Goal: Obtain resource: Download file/media

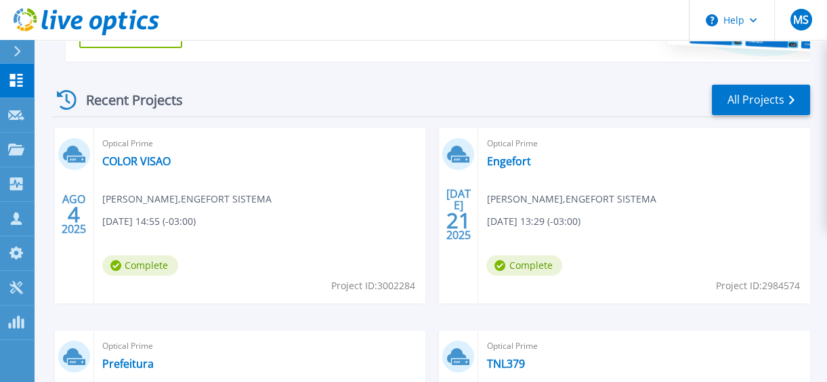
scroll to position [369, 0]
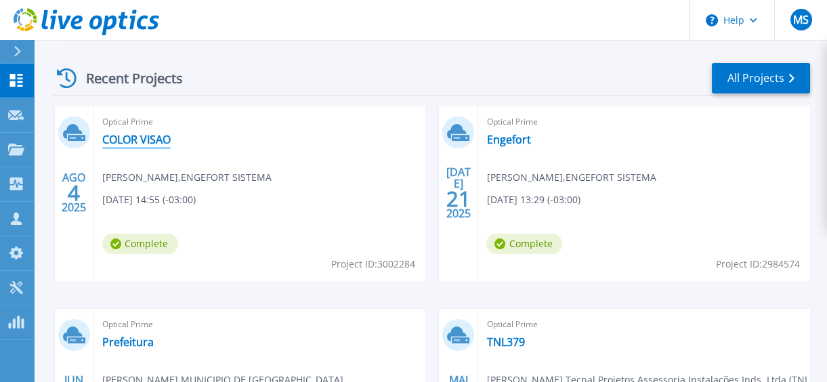
click at [122, 140] on link "COLOR VISAO" at bounding box center [136, 140] width 68 height 14
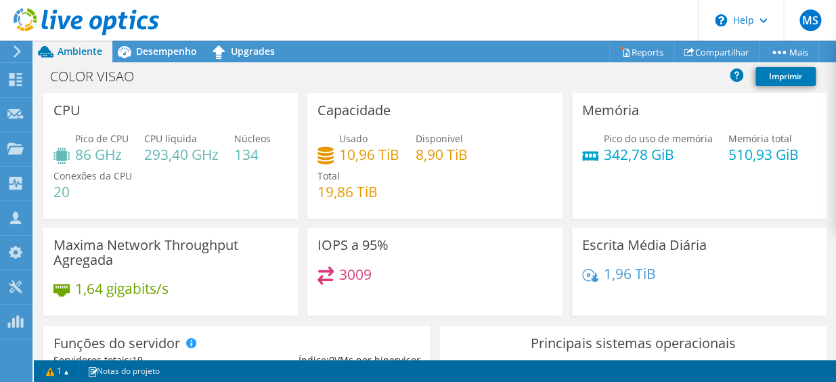
click at [75, 54] on span "Ambiente" at bounding box center [80, 51] width 45 height 13
click at [173, 56] on span "Desempenho" at bounding box center [166, 51] width 61 height 13
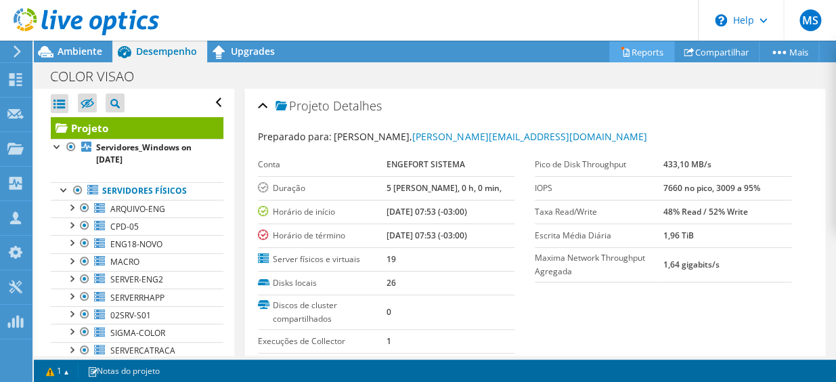
click at [645, 58] on link "Reports" at bounding box center [642, 51] width 65 height 21
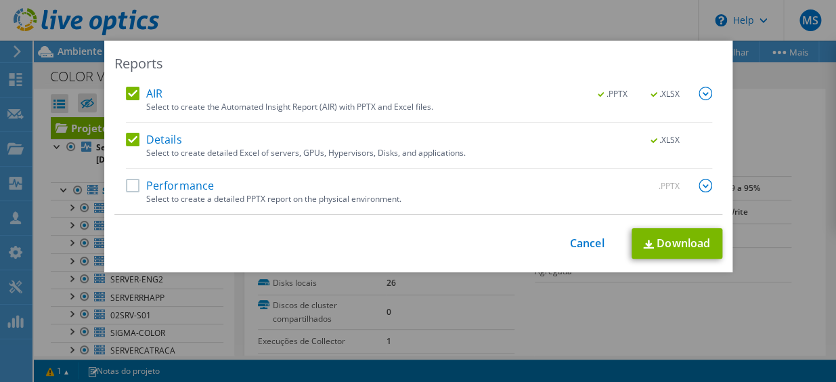
click at [126, 192] on div "Performance .PPTX" at bounding box center [419, 187] width 587 height 16
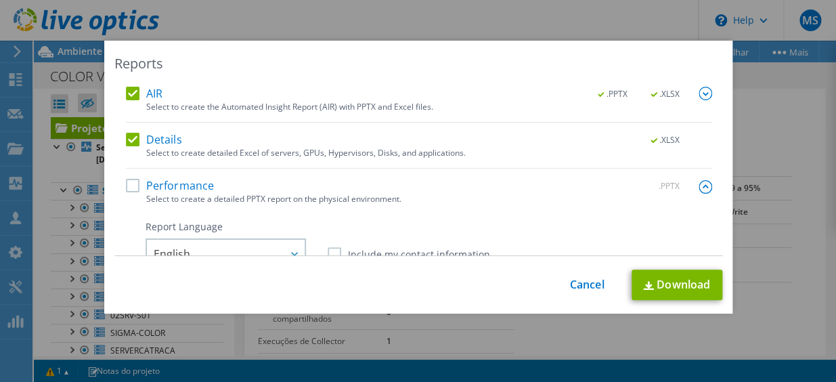
click at [699, 95] on img at bounding box center [706, 94] width 14 height 14
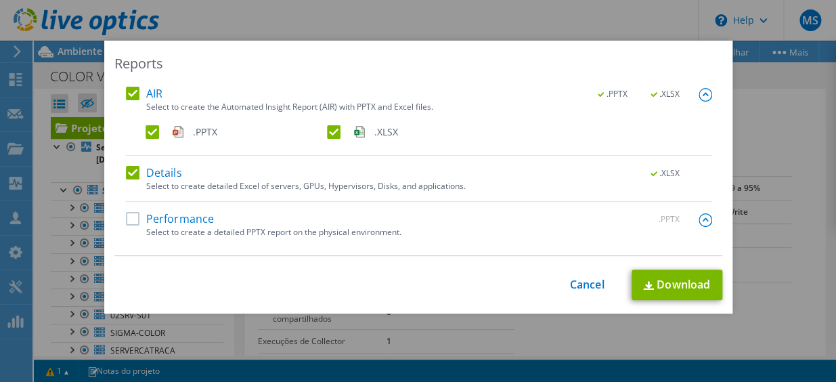
click at [699, 95] on img at bounding box center [706, 95] width 14 height 14
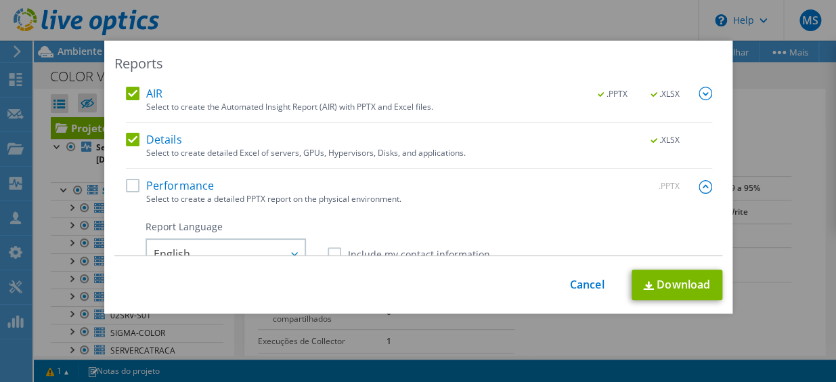
click at [128, 188] on label "Performance" at bounding box center [170, 186] width 89 height 14
click at [0, 0] on input "Performance" at bounding box center [0, 0] width 0 height 0
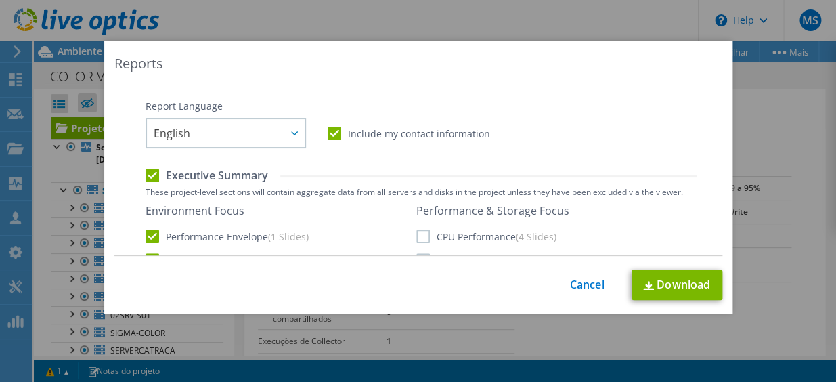
scroll to position [123, 0]
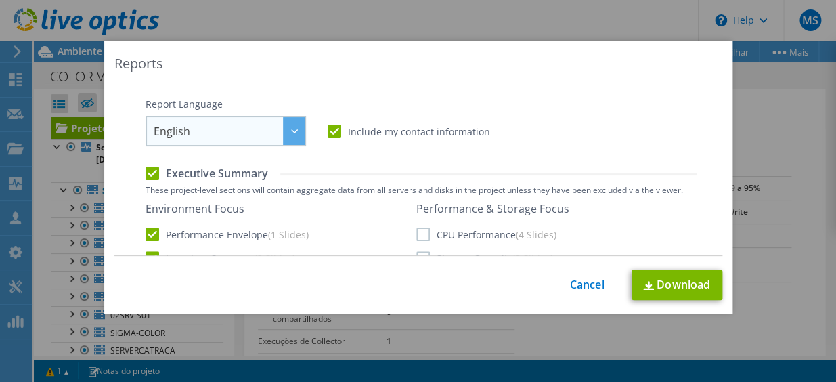
click at [283, 135] on div at bounding box center [294, 131] width 22 height 28
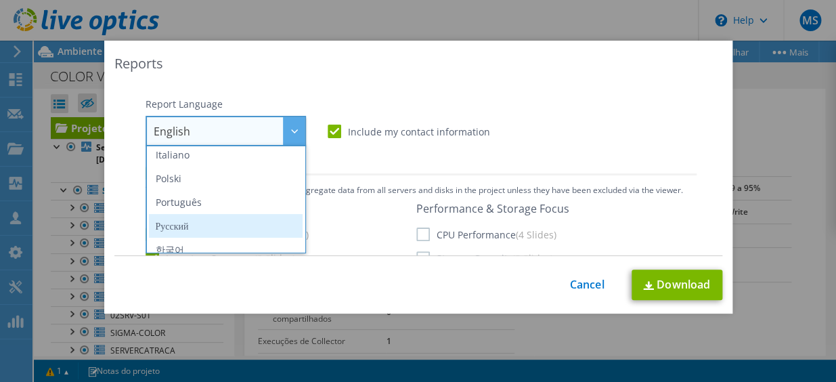
scroll to position [104, 0]
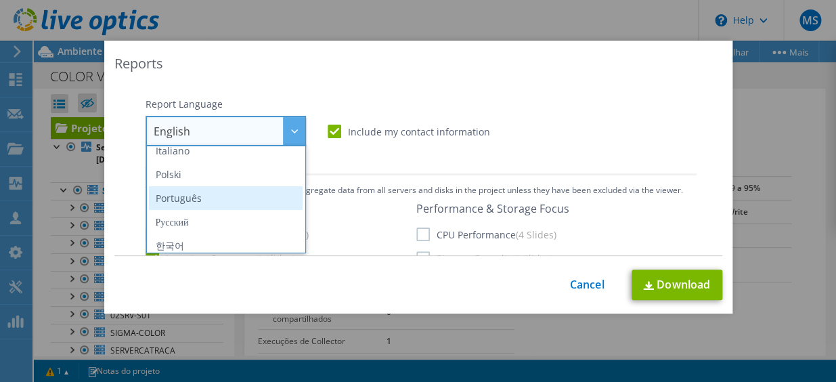
click at [199, 200] on li "Português" at bounding box center [226, 198] width 154 height 24
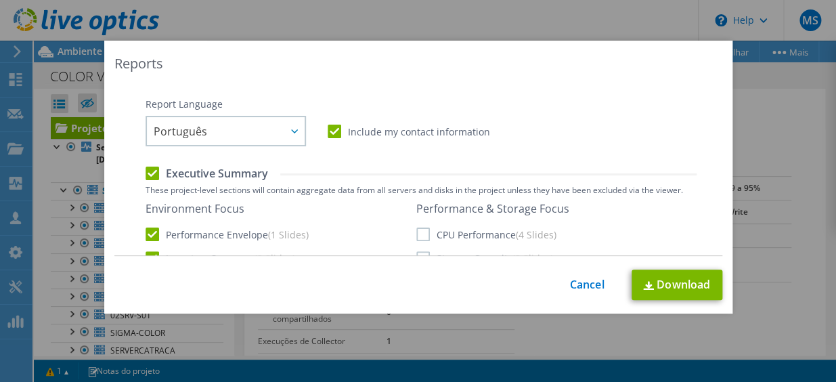
scroll to position [201, 0]
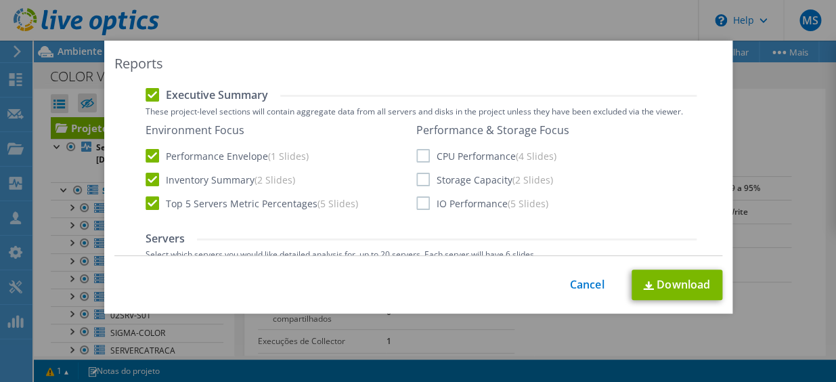
click at [417, 154] on label "CPU Performance (4 Slides)" at bounding box center [487, 156] width 140 height 14
click at [0, 0] on input "CPU Performance (4 Slides)" at bounding box center [0, 0] width 0 height 0
click at [417, 178] on label "Storage Capacity (2 Slides)" at bounding box center [485, 180] width 137 height 14
click at [0, 0] on input "Storage Capacity (2 Slides)" at bounding box center [0, 0] width 0 height 0
drag, startPoint x: 419, startPoint y: 203, endPoint x: 676, endPoint y: 193, distance: 256.9
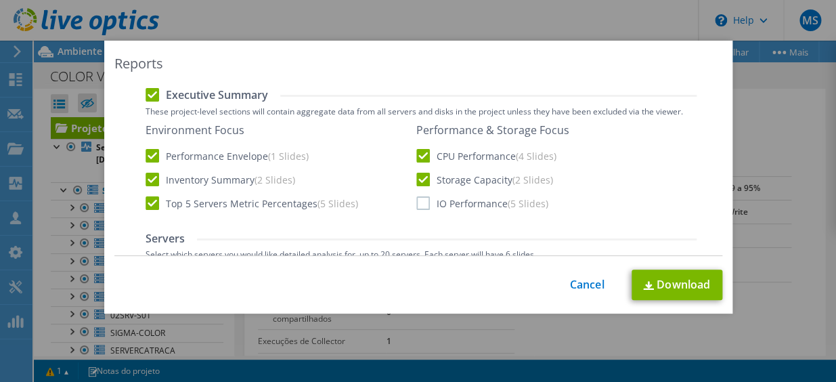
click at [419, 204] on label "IO Performance (5 Slides)" at bounding box center [483, 203] width 132 height 14
click at [0, 0] on input "IO Performance (5 Slides)" at bounding box center [0, 0] width 0 height 0
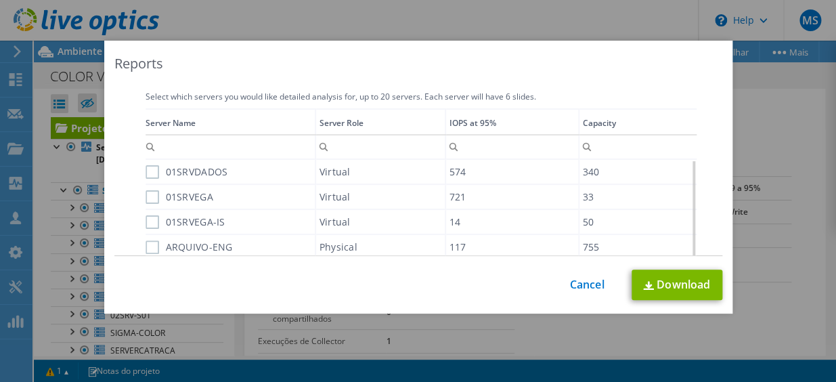
scroll to position [318, 0]
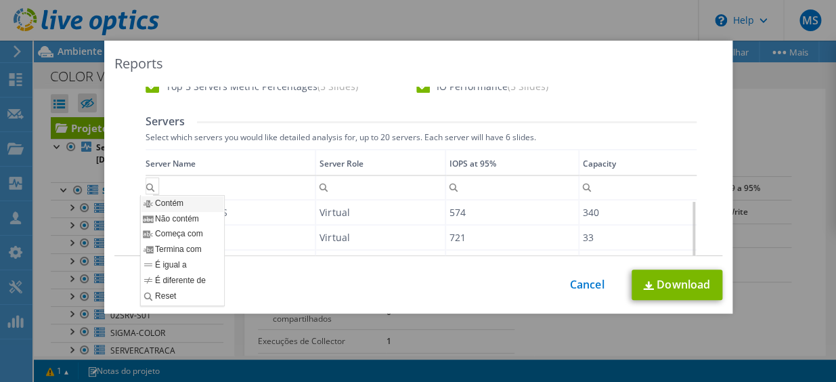
click at [150, 210] on div "Contém" at bounding box center [183, 204] width 82 height 16
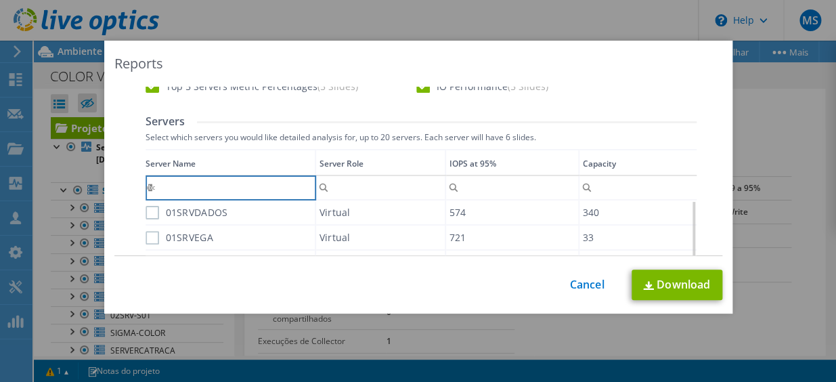
click at [154, 213] on label "01SRVDADOS" at bounding box center [187, 213] width 83 height 14
click at [0, 0] on input "01SRVDADOS" at bounding box center [0, 0] width 0 height 0
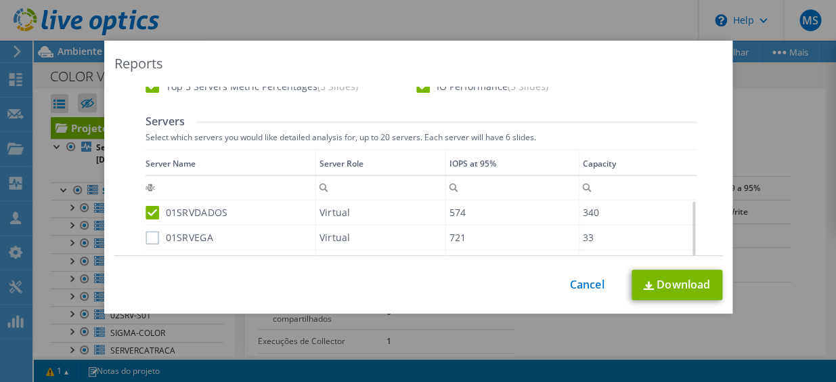
click at [150, 237] on label "01SRVEGA" at bounding box center [180, 238] width 68 height 14
click at [0, 0] on input "01SRVEGA" at bounding box center [0, 0] width 0 height 0
drag, startPoint x: 717, startPoint y: 173, endPoint x: 717, endPoint y: 149, distance: 24.4
click at [717, 149] on div "AIR .PPTX .XLSX Select to create the Automated Insight Report (AIR) with PPTX a…" at bounding box center [418, 171] width 608 height 169
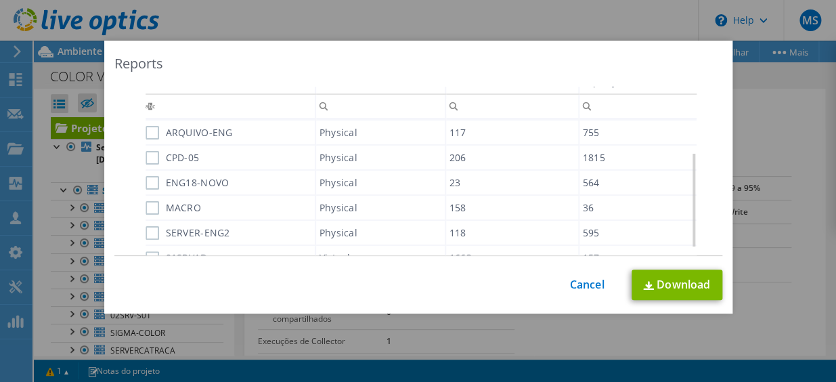
scroll to position [447, 0]
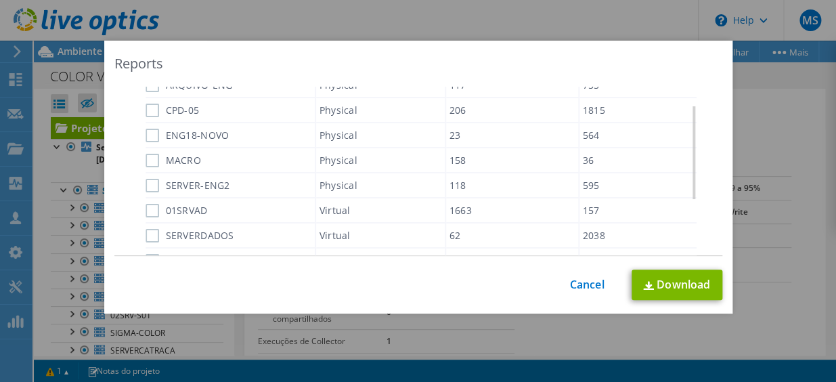
click at [151, 110] on label "CPD-05" at bounding box center [173, 111] width 54 height 14
click at [0, 0] on input "CPD-05" at bounding box center [0, 0] width 0 height 0
click at [151, 134] on label "ENG18-NOVO" at bounding box center [188, 136] width 84 height 14
click at [0, 0] on input "ENG18-NOVO" at bounding box center [0, 0] width 0 height 0
click at [148, 161] on label "MACRO" at bounding box center [174, 161] width 56 height 14
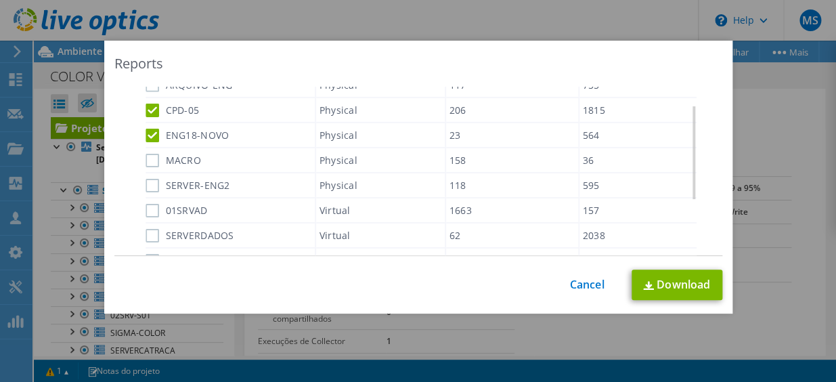
click at [0, 0] on input "MACRO" at bounding box center [0, 0] width 0 height 0
click at [148, 179] on label "SERVER-ENG2" at bounding box center [188, 186] width 85 height 14
click at [0, 0] on input "SERVER-ENG2" at bounding box center [0, 0] width 0 height 0
click at [148, 204] on label "01SRVAD" at bounding box center [177, 211] width 62 height 14
click at [0, 0] on input "01SRVAD" at bounding box center [0, 0] width 0 height 0
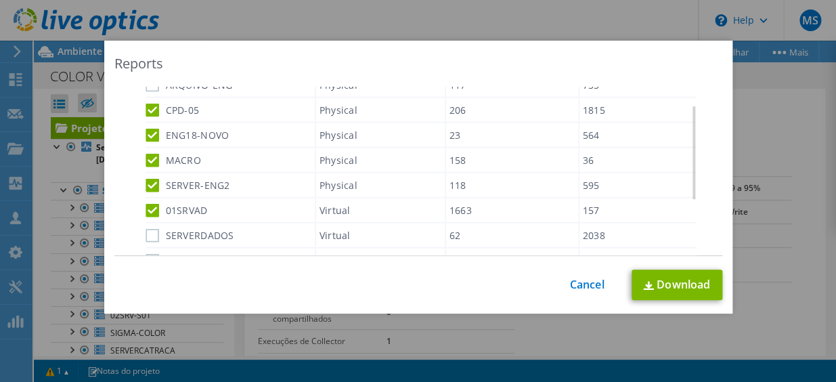
click at [148, 234] on label "SERVERDADOS" at bounding box center [190, 236] width 89 height 14
click at [0, 0] on input "SERVERDADOS" at bounding box center [0, 0] width 0 height 0
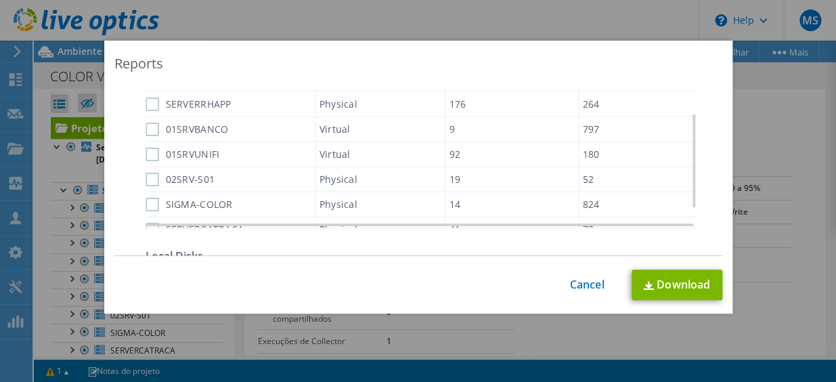
scroll to position [570, 0]
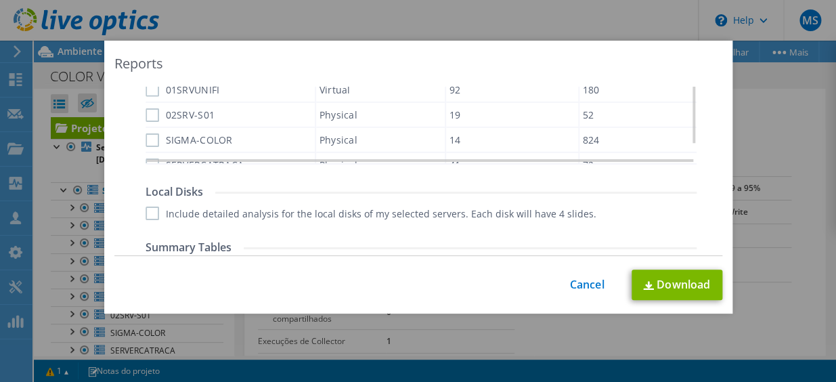
click at [148, 142] on label "SIGMA-COLOR" at bounding box center [189, 140] width 87 height 14
click at [0, 0] on input "SIGMA-COLOR" at bounding box center [0, 0] width 0 height 0
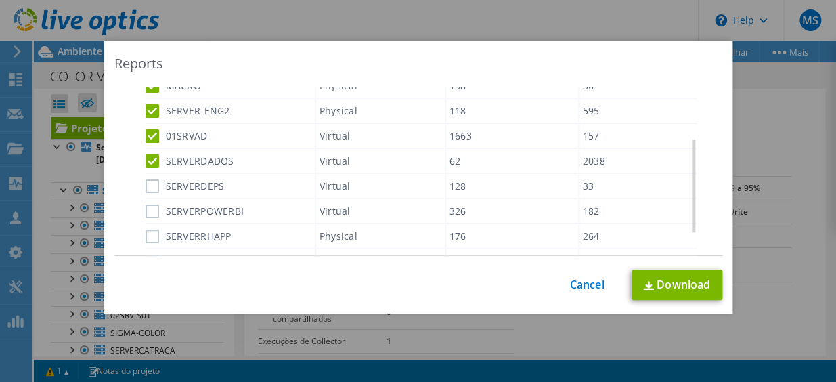
scroll to position [454, 0]
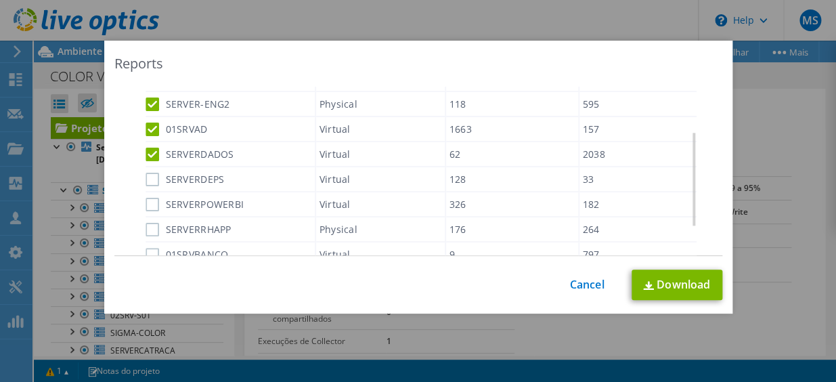
click at [146, 184] on label "SERVERDEPS" at bounding box center [185, 180] width 79 height 14
click at [0, 0] on input "SERVERDEPS" at bounding box center [0, 0] width 0 height 0
click at [146, 207] on label "SERVERPOWERBI" at bounding box center [195, 205] width 99 height 14
click at [0, 0] on input "SERVERPOWERBI" at bounding box center [0, 0] width 0 height 0
click at [146, 234] on div "SERVERRHAPP" at bounding box center [230, 229] width 169 height 24
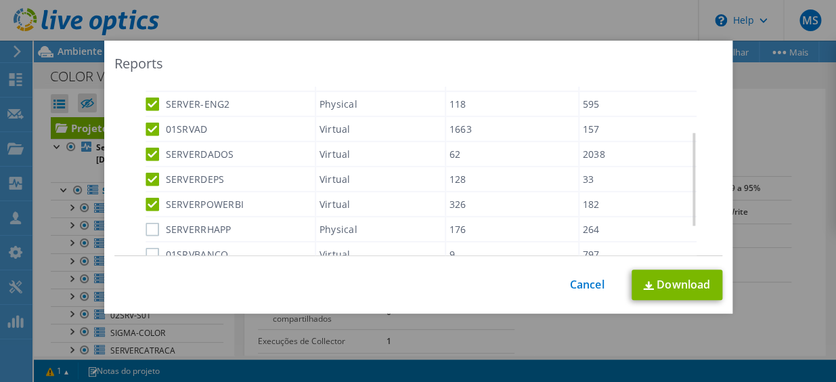
drag, startPoint x: 150, startPoint y: 247, endPoint x: 148, endPoint y: 225, distance: 21.7
click at [150, 248] on label "01SRVBANCO" at bounding box center [187, 255] width 83 height 14
click at [0, 0] on input "01SRVBANCO" at bounding box center [0, 0] width 0 height 0
click at [148, 224] on label "SERVERRHAPP" at bounding box center [189, 230] width 86 height 14
click at [0, 0] on input "SERVERRHAPP" at bounding box center [0, 0] width 0 height 0
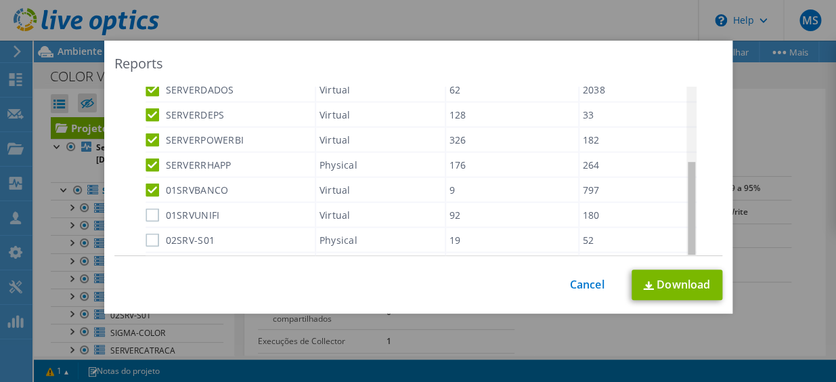
drag, startPoint x: 689, startPoint y: 188, endPoint x: 666, endPoint y: 224, distance: 42.6
click at [683, 228] on body "MS Membro da equipe Marcus Souza marcus.souza@informo.com.br Informo My Profile…" at bounding box center [418, 191] width 836 height 382
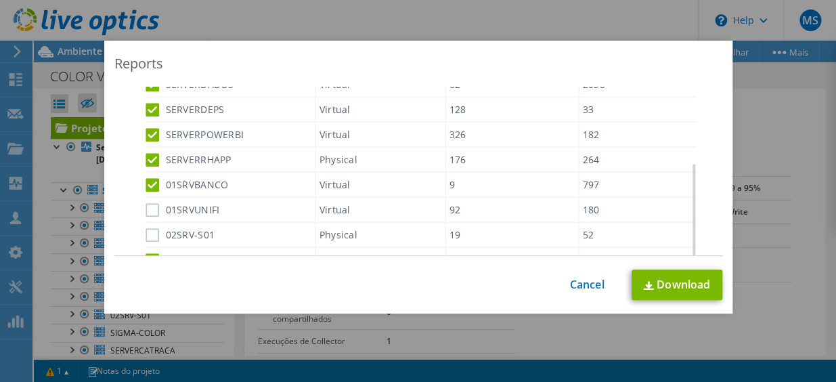
click at [152, 212] on label "01SRVUNIFI" at bounding box center [183, 210] width 75 height 14
click at [0, 0] on input "01SRVUNIFI" at bounding box center [0, 0] width 0 height 0
click at [149, 233] on label "02SRV-S01" at bounding box center [181, 235] width 70 height 14
click at [0, 0] on input "02SRV-S01" at bounding box center [0, 0] width 0 height 0
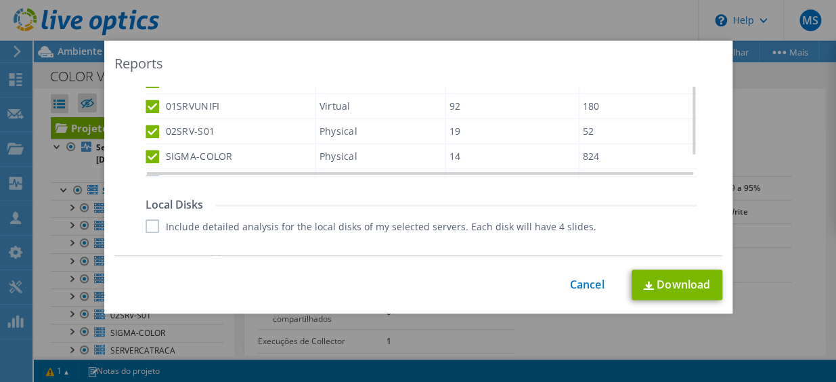
scroll to position [578, 0]
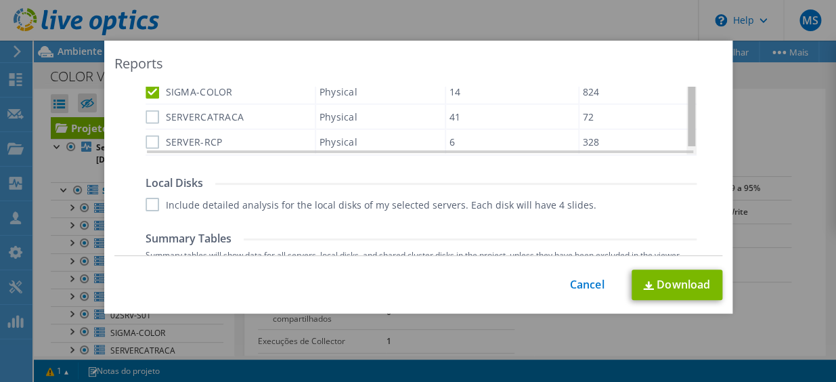
drag, startPoint x: 689, startPoint y: 101, endPoint x: 690, endPoint y: 131, distance: 29.8
click at [690, 131] on body "MS Membro da equipe Marcus Souza marcus.souza@informo.com.br Informo My Profile…" at bounding box center [418, 191] width 836 height 382
click at [146, 115] on label "SERVERCATRACA" at bounding box center [195, 115] width 99 height 14
click at [0, 0] on input "SERVERCATRACA" at bounding box center [0, 0] width 0 height 0
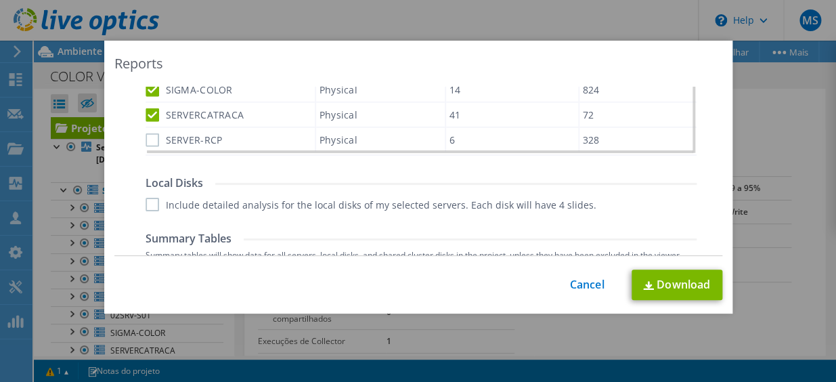
click at [146, 139] on label "SERVER-RCP" at bounding box center [184, 140] width 77 height 14
click at [0, 0] on input "SERVER-RCP" at bounding box center [0, 0] width 0 height 0
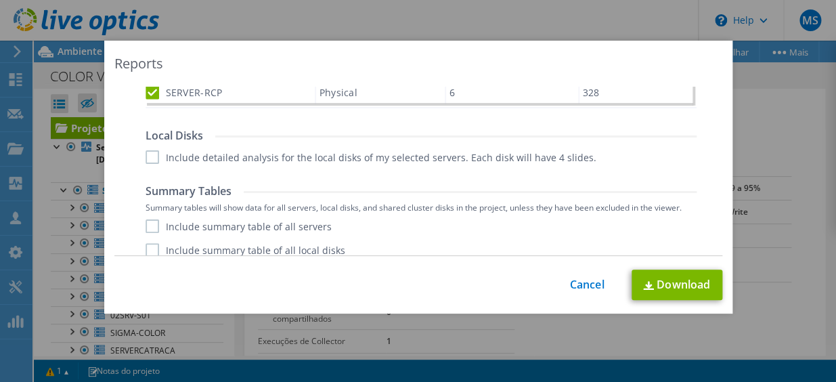
scroll to position [663, 0]
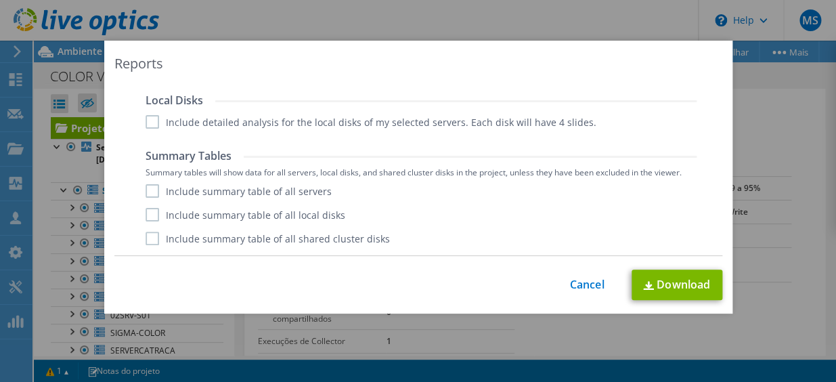
click at [146, 121] on label "Include detailed analysis for the local disks of my selected servers. Each disk…" at bounding box center [371, 122] width 451 height 14
click at [0, 0] on input "Include detailed analysis for the local disks of my selected servers. Each disk…" at bounding box center [0, 0] width 0 height 0
click at [146, 192] on label "Include summary table of all servers" at bounding box center [239, 191] width 186 height 14
click at [0, 0] on input "Include summary table of all servers" at bounding box center [0, 0] width 0 height 0
click at [146, 215] on label "Include summary table of all local disks" at bounding box center [246, 215] width 200 height 14
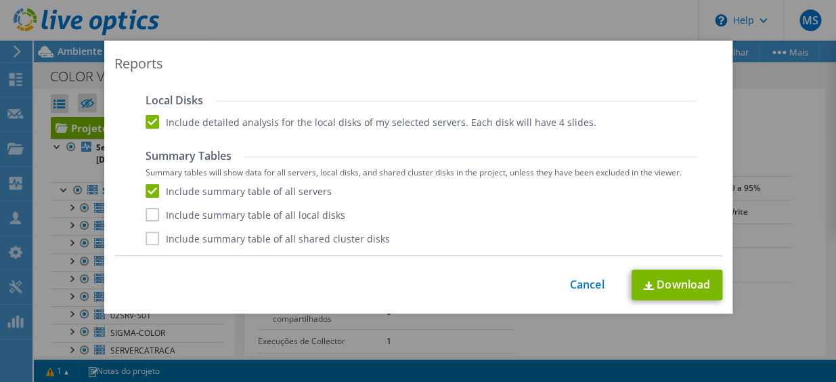
click at [0, 0] on input "Include summary table of all local disks" at bounding box center [0, 0] width 0 height 0
drag, startPoint x: 147, startPoint y: 247, endPoint x: 162, endPoint y: 243, distance: 15.3
click at [149, 236] on label "Include summary table of all shared cluster disks" at bounding box center [268, 239] width 245 height 14
click at [0, 0] on input "Include summary table of all shared cluster disks" at bounding box center [0, 0] width 0 height 0
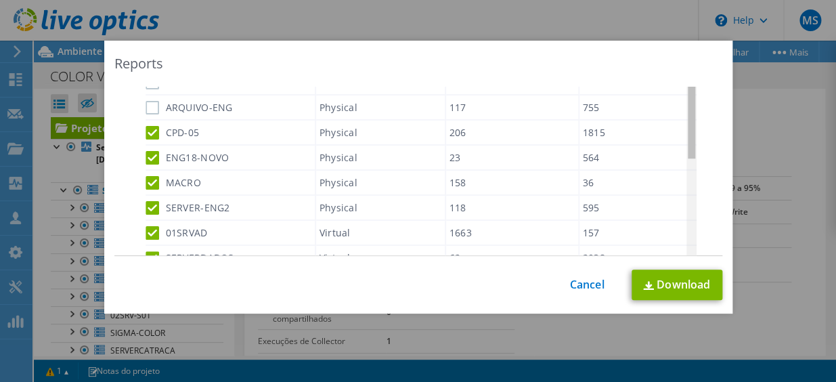
scroll to position [0, 0]
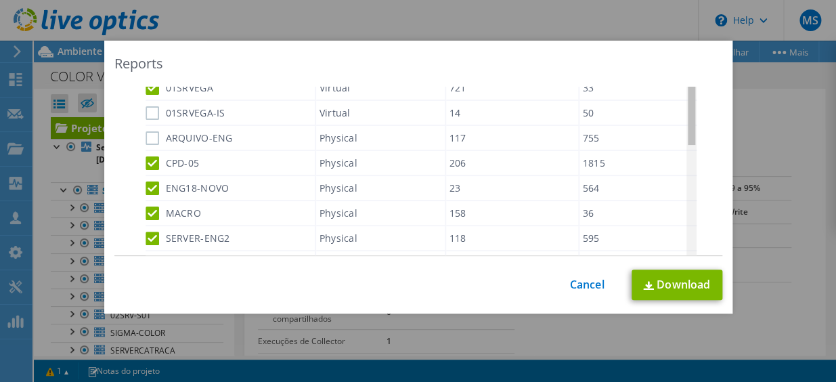
drag, startPoint x: 687, startPoint y: 208, endPoint x: 726, endPoint y: 62, distance: 150.7
click at [726, 62] on body "MS Membro da equipe Marcus Souza marcus.souza@informo.com.br Informo My Profile…" at bounding box center [418, 191] width 836 height 382
click at [149, 112] on label "01SRVEGA-IS" at bounding box center [186, 113] width 80 height 14
click at [0, 0] on input "01SRVEGA-IS" at bounding box center [0, 0] width 0 height 0
click at [148, 135] on label "ARQUIVO-ENG" at bounding box center [189, 138] width 87 height 14
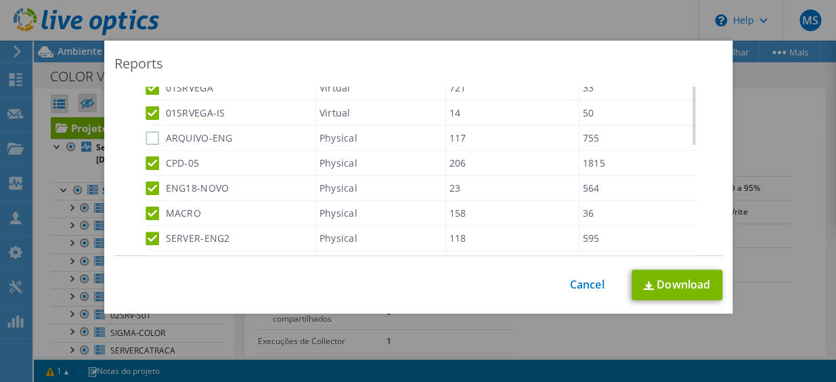
click at [0, 0] on input "ARQUIVO-ENG" at bounding box center [0, 0] width 0 height 0
drag, startPoint x: 687, startPoint y: 129, endPoint x: 689, endPoint y: 108, distance: 20.4
click at [689, 108] on body "MS Membro da equipe Marcus Souza marcus.souza@informo.com.br Informo My Profile…" at bounding box center [418, 191] width 836 height 382
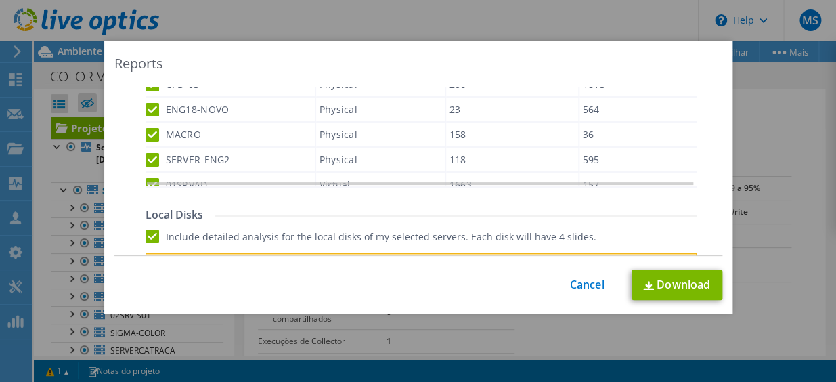
scroll to position [718, 0]
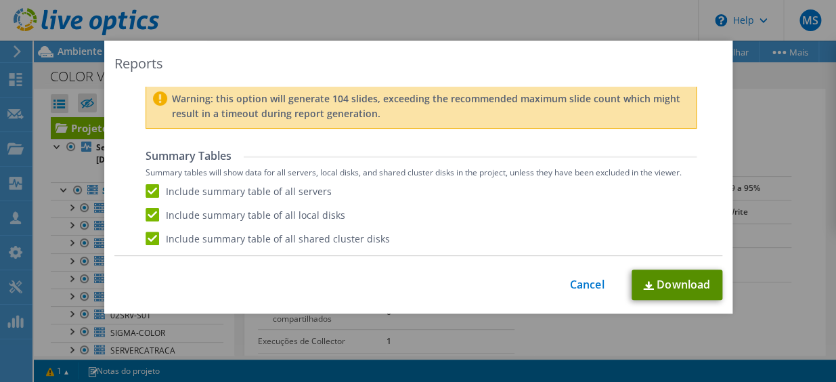
click at [674, 284] on link "Download" at bounding box center [677, 285] width 91 height 30
click at [582, 289] on link "Cancel" at bounding box center [587, 284] width 35 height 13
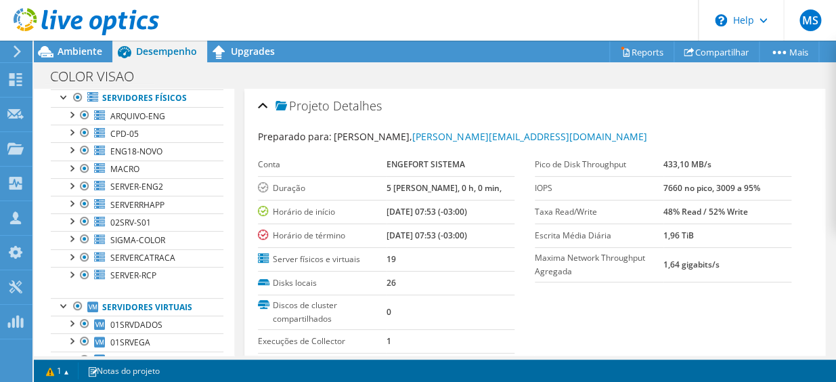
scroll to position [135, 0]
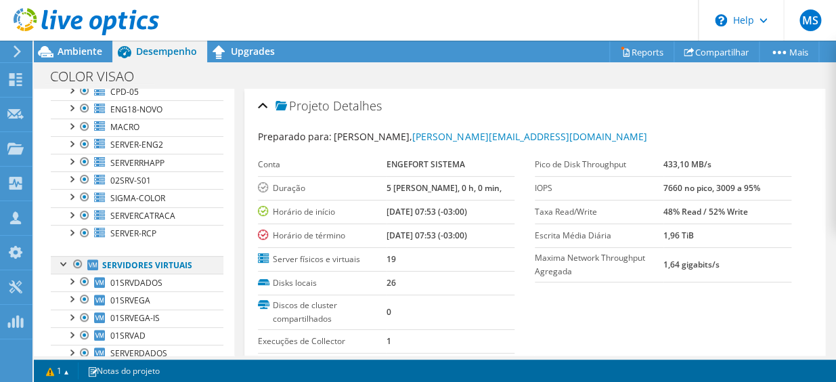
click at [75, 264] on div at bounding box center [78, 264] width 14 height 16
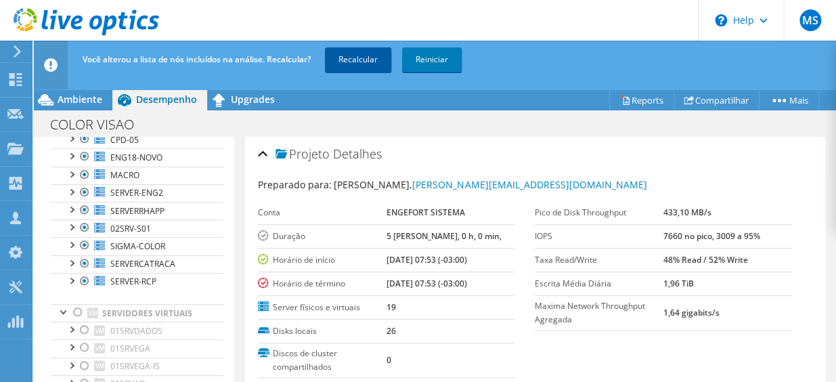
click at [375, 59] on link "Recalcular" at bounding box center [358, 59] width 66 height 24
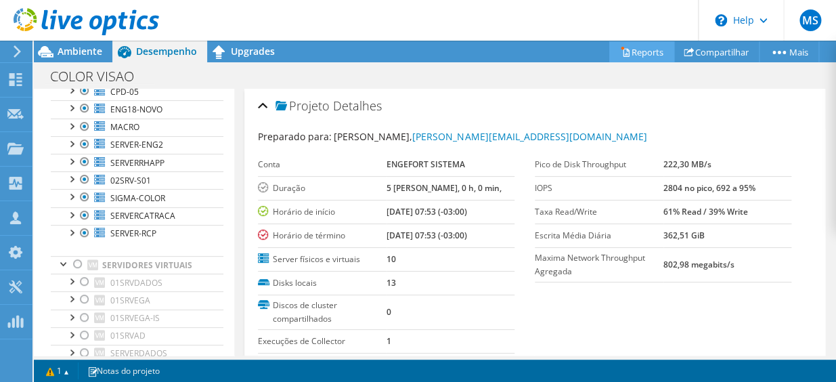
click at [622, 58] on link "Reports" at bounding box center [642, 51] width 65 height 21
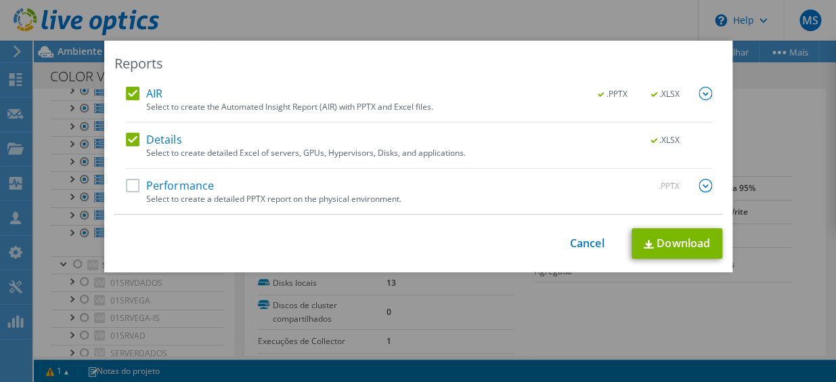
click at [701, 93] on img at bounding box center [706, 94] width 14 height 14
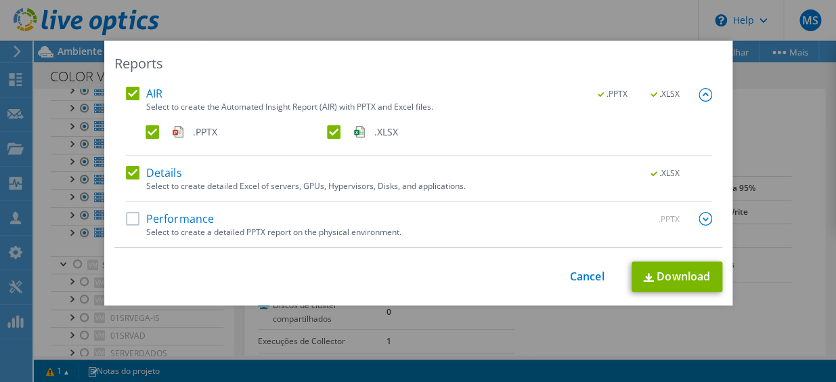
click at [701, 93] on img at bounding box center [706, 95] width 14 height 14
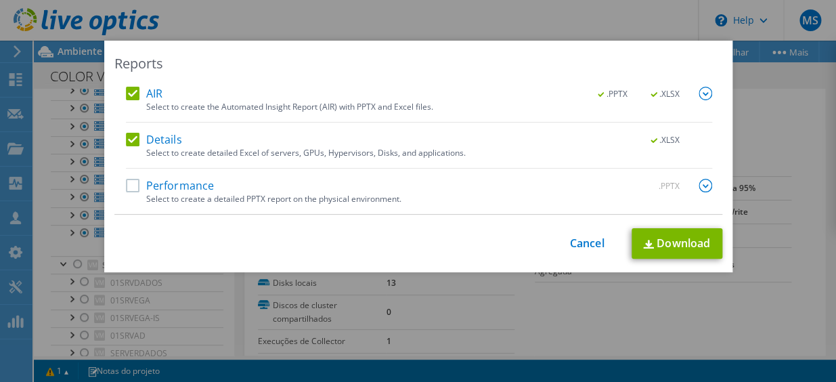
click at [158, 190] on label "Performance" at bounding box center [170, 186] width 89 height 14
click at [0, 0] on input "Performance" at bounding box center [0, 0] width 0 height 0
click at [701, 184] on img at bounding box center [706, 186] width 14 height 14
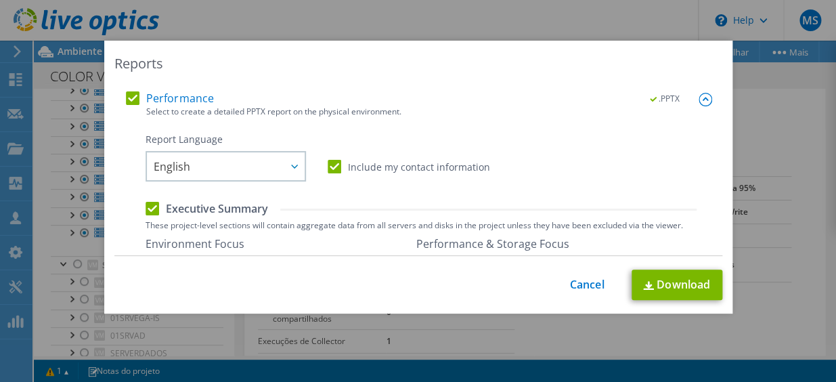
scroll to position [140, 0]
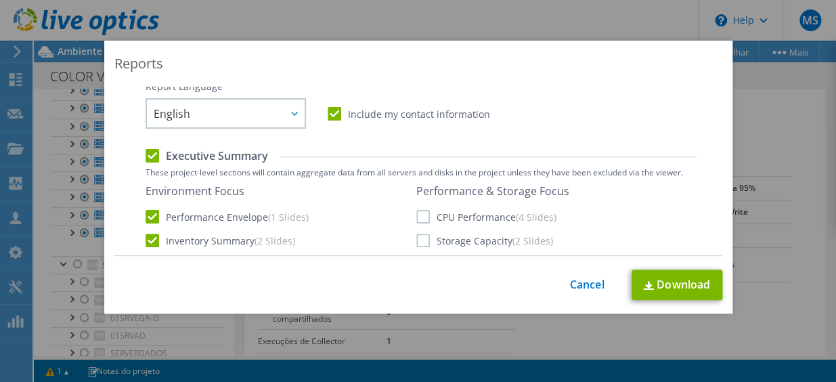
click at [419, 215] on label "CPU Performance (4 Slides)" at bounding box center [487, 217] width 140 height 14
click at [0, 0] on input "CPU Performance (4 Slides)" at bounding box center [0, 0] width 0 height 0
click at [418, 237] on label "Storage Capacity (2 Slides)" at bounding box center [485, 241] width 137 height 14
click at [0, 0] on input "Storage Capacity (2 Slides)" at bounding box center [0, 0] width 0 height 0
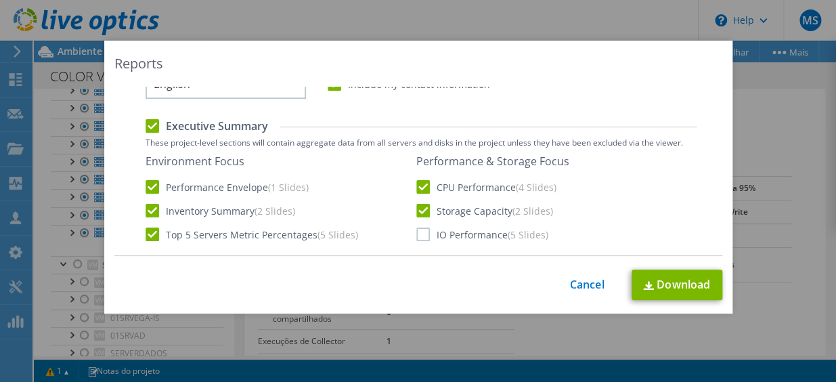
scroll to position [209, 0]
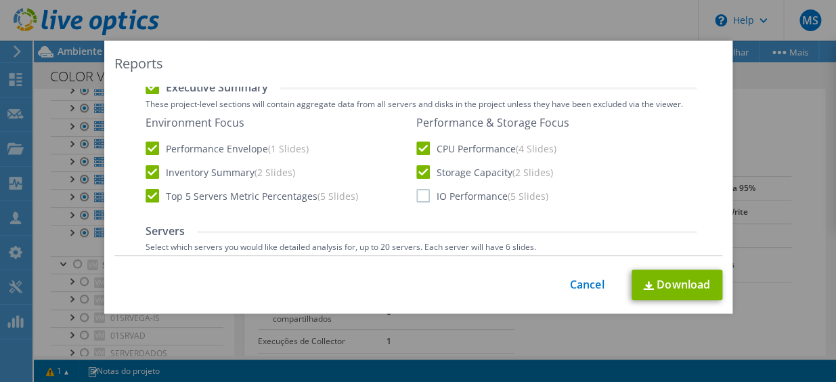
click at [427, 203] on div "Environment Focus Performance Envelope (1 Slides) Inventory Summary (2 Slides) …" at bounding box center [421, 160] width 551 height 88
click at [420, 199] on label "IO Performance (5 Slides)" at bounding box center [483, 196] width 132 height 14
click at [0, 0] on input "IO Performance (5 Slides)" at bounding box center [0, 0] width 0 height 0
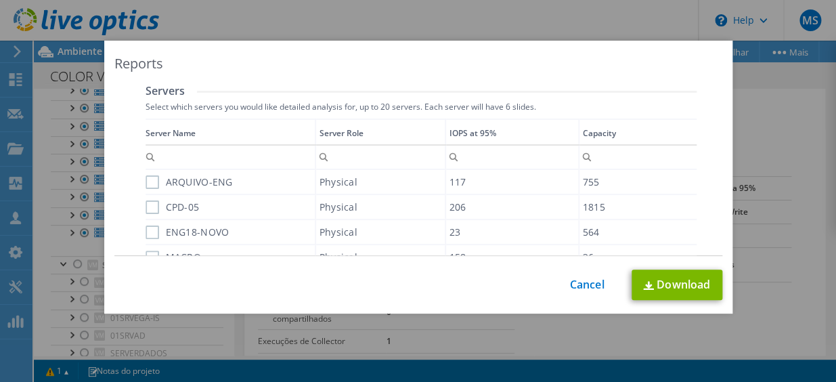
scroll to position [367, 0]
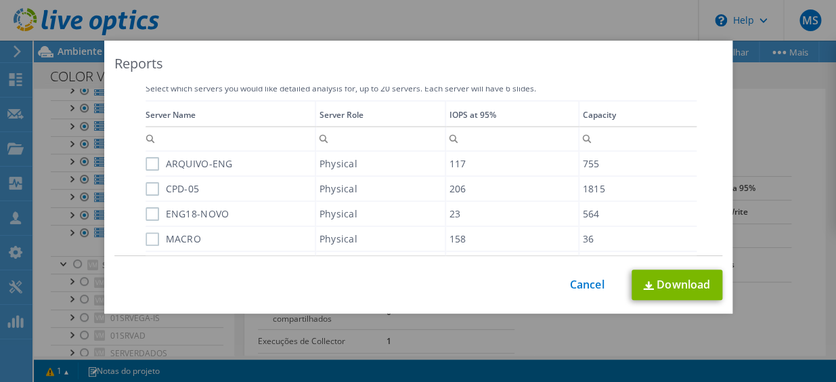
drag, startPoint x: 146, startPoint y: 162, endPoint x: 146, endPoint y: 193, distance: 31.2
click at [146, 162] on label "ARQUIVO-ENG" at bounding box center [189, 164] width 87 height 14
click at [0, 0] on input "ARQUIVO-ENG" at bounding box center [0, 0] width 0 height 0
click at [146, 195] on label "CPD-05" at bounding box center [173, 189] width 54 height 14
click at [0, 0] on input "CPD-05" at bounding box center [0, 0] width 0 height 0
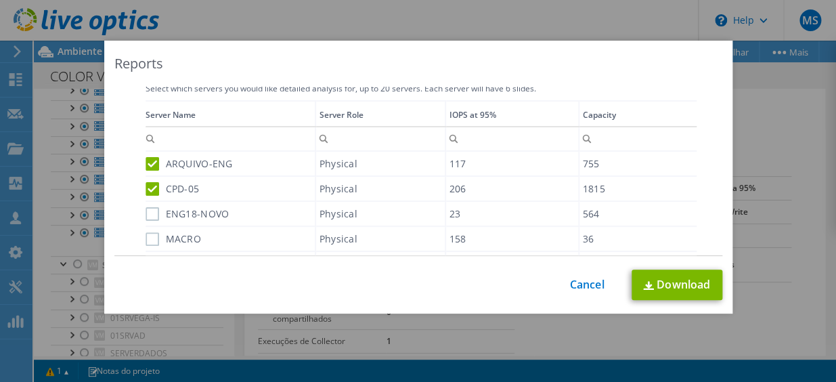
click at [152, 213] on label "ENG18-NOVO" at bounding box center [188, 214] width 84 height 14
click at [0, 0] on input "ENG18-NOVO" at bounding box center [0, 0] width 0 height 0
click at [146, 243] on label "MACRO" at bounding box center [174, 239] width 56 height 14
click at [0, 0] on input "MACRO" at bounding box center [0, 0] width 0 height 0
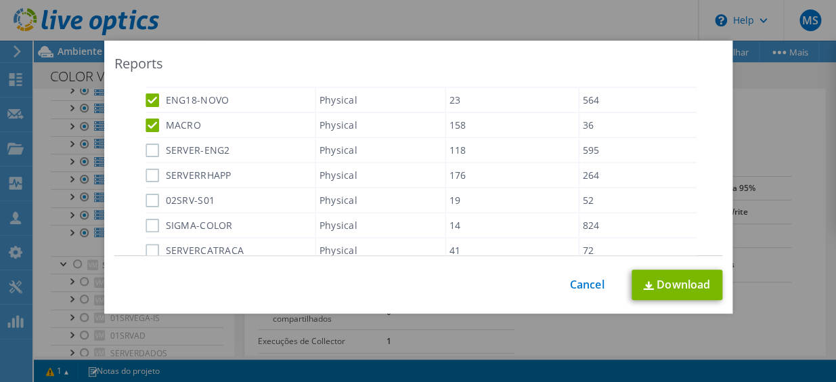
scroll to position [486, 0]
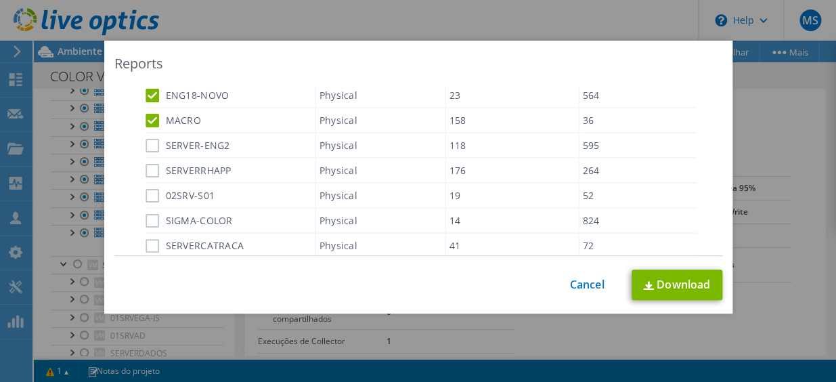
click at [147, 147] on label "SERVER-ENG2" at bounding box center [188, 146] width 85 height 14
click at [0, 0] on input "SERVER-ENG2" at bounding box center [0, 0] width 0 height 0
click at [146, 175] on label "SERVERRHAPP" at bounding box center [189, 171] width 86 height 14
click at [0, 0] on input "SERVERRHAPP" at bounding box center [0, 0] width 0 height 0
click at [146, 198] on label "02SRV-S01" at bounding box center [181, 196] width 70 height 14
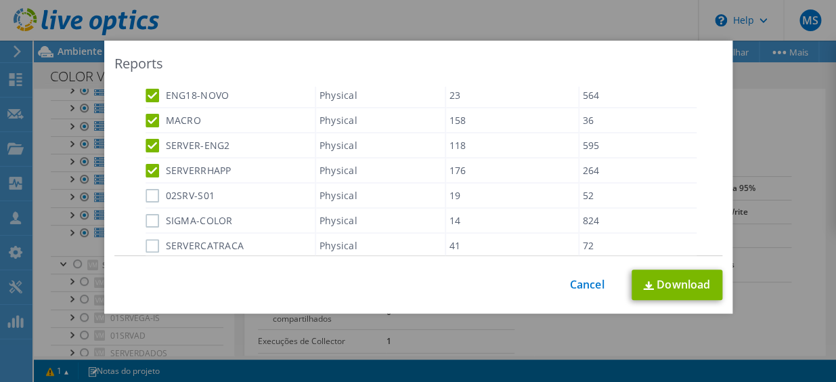
click at [0, 0] on input "02SRV-S01" at bounding box center [0, 0] width 0 height 0
click at [148, 223] on label "SIGMA-COLOR" at bounding box center [189, 221] width 87 height 14
click at [0, 0] on input "SIGMA-COLOR" at bounding box center [0, 0] width 0 height 0
click at [153, 246] on label "SERVERCATRACA" at bounding box center [195, 246] width 99 height 14
click at [0, 0] on input "SERVERCATRACA" at bounding box center [0, 0] width 0 height 0
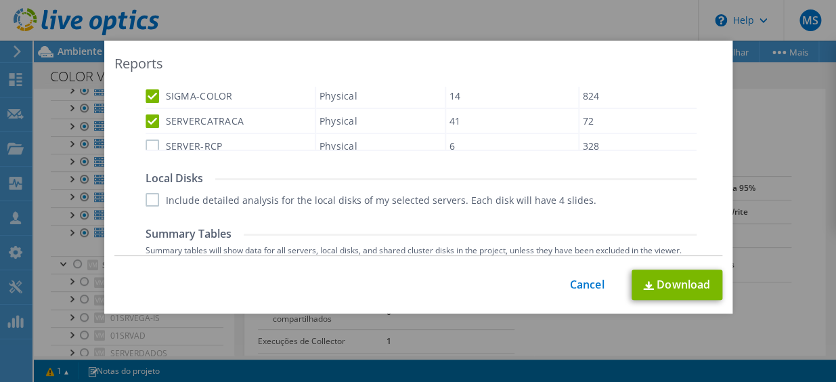
scroll to position [633, 0]
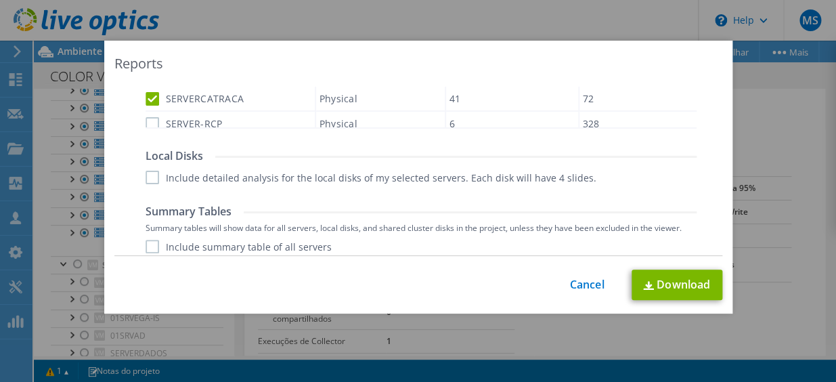
click at [146, 121] on label "SERVER-RCP" at bounding box center [184, 124] width 77 height 14
click at [0, 0] on input "SERVER-RCP" at bounding box center [0, 0] width 0 height 0
click at [150, 175] on label "Include detailed analysis for the local disks of my selected servers. Each disk…" at bounding box center [371, 178] width 451 height 14
click at [0, 0] on input "Include detailed analysis for the local disks of my selected servers. Each disk…" at bounding box center [0, 0] width 0 height 0
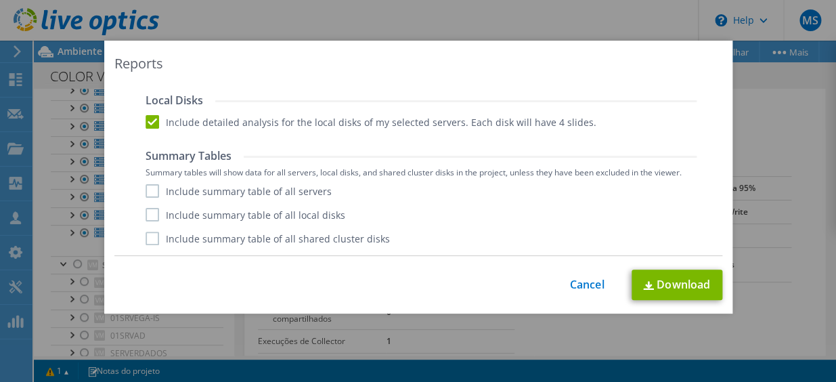
click at [146, 190] on label "Include summary table of all servers" at bounding box center [239, 191] width 186 height 14
click at [0, 0] on input "Include summary table of all servers" at bounding box center [0, 0] width 0 height 0
click at [146, 213] on label "Include summary table of all local disks" at bounding box center [246, 215] width 200 height 14
click at [0, 0] on input "Include summary table of all local disks" at bounding box center [0, 0] width 0 height 0
drag, startPoint x: 151, startPoint y: 244, endPoint x: 189, endPoint y: 244, distance: 37.9
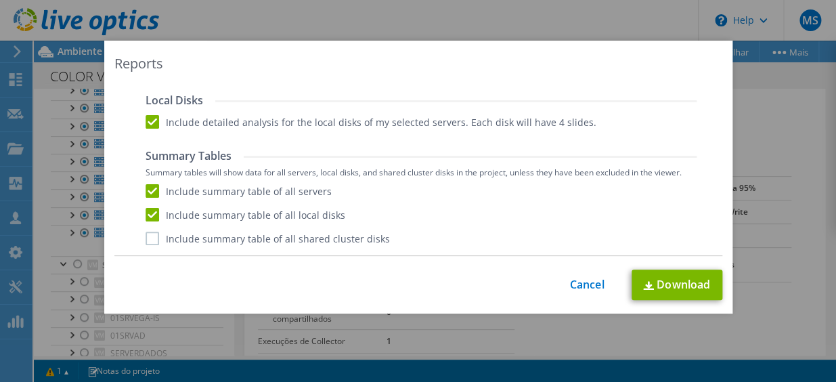
drag, startPoint x: 146, startPoint y: 240, endPoint x: 158, endPoint y: 242, distance: 13.0
click at [148, 240] on label "Include summary table of all shared cluster disks" at bounding box center [268, 239] width 245 height 14
click at [0, 0] on input "Include summary table of all shared cluster disks" at bounding box center [0, 0] width 0 height 0
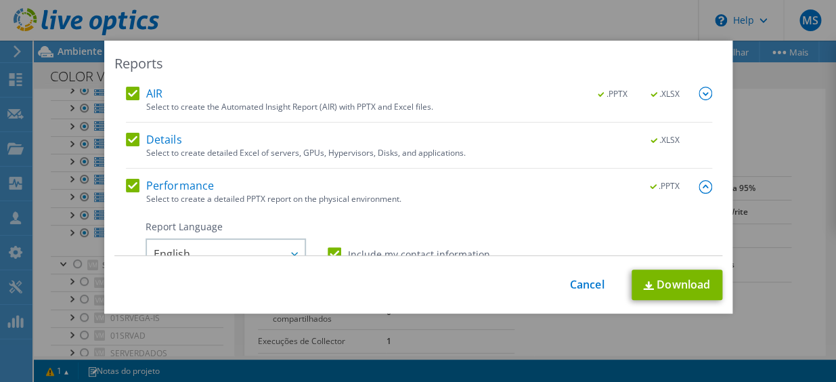
scroll to position [87, 0]
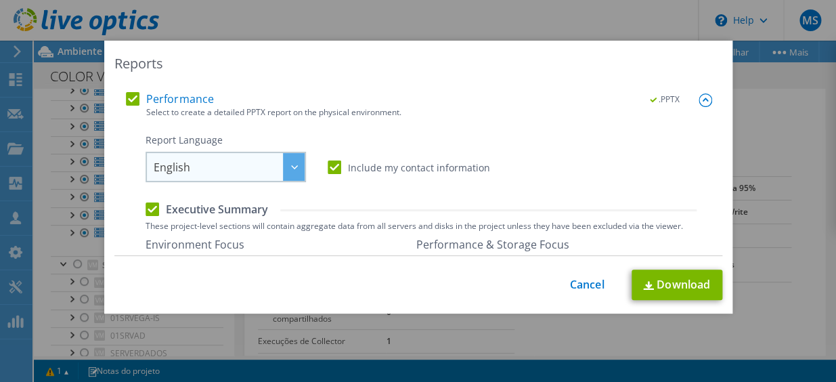
click at [291, 166] on icon at bounding box center [294, 167] width 7 height 4
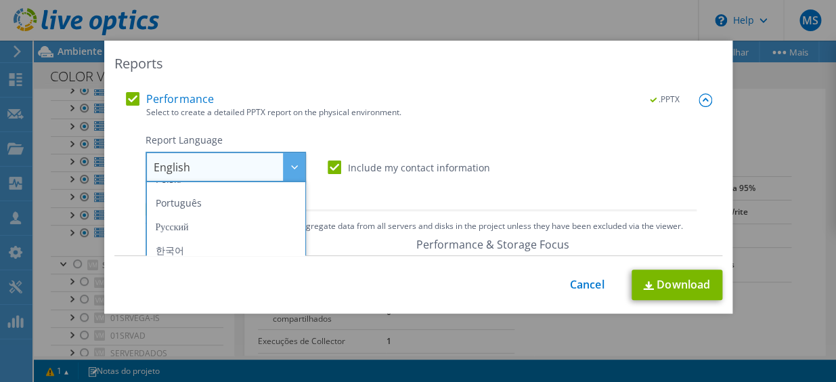
scroll to position [137, 0]
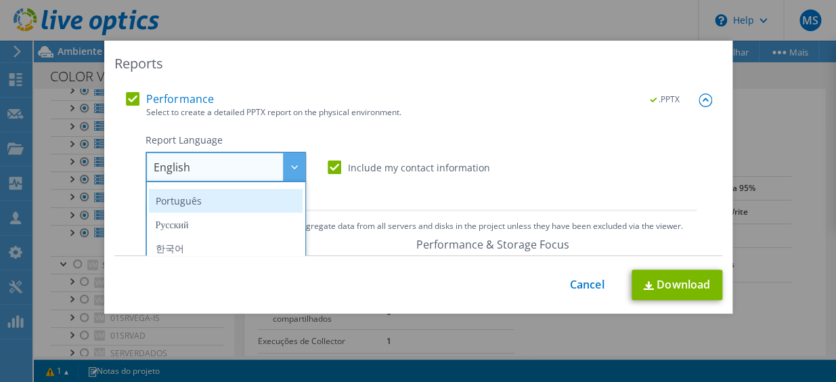
click at [190, 200] on li "Português" at bounding box center [226, 201] width 154 height 24
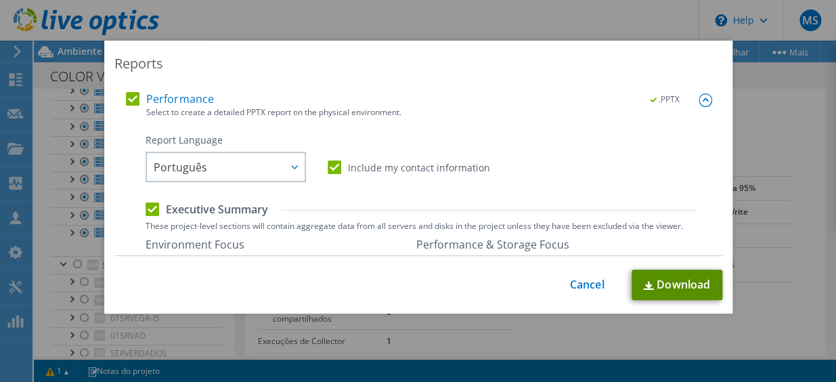
click at [677, 285] on link "Download" at bounding box center [677, 285] width 91 height 30
click at [650, 143] on div "Report Language English Deutsch Español Français Italiano Polski Português Русс…" at bounding box center [421, 157] width 551 height 49
drag, startPoint x: 590, startPoint y: 286, endPoint x: 575, endPoint y: 306, distance: 25.2
click at [590, 286] on link "Cancel" at bounding box center [587, 284] width 35 height 13
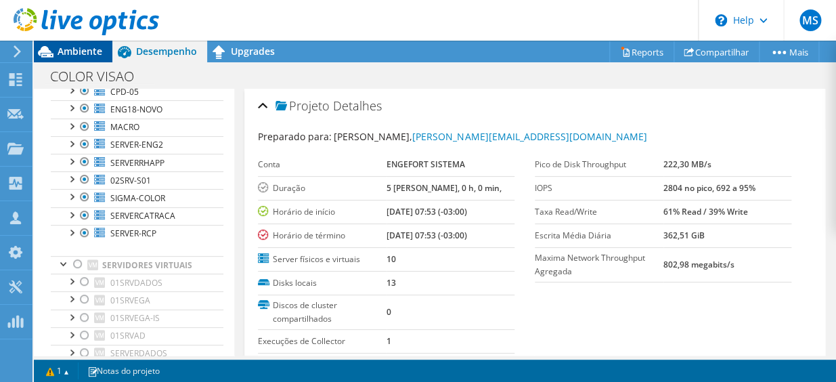
click at [70, 54] on span "Ambiente" at bounding box center [80, 51] width 45 height 13
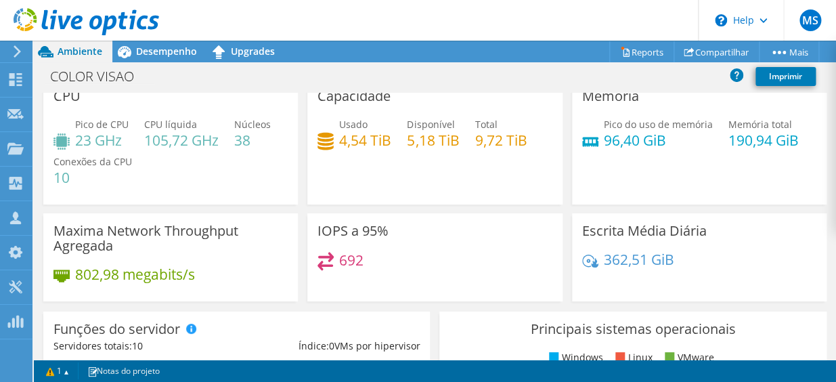
scroll to position [0, 0]
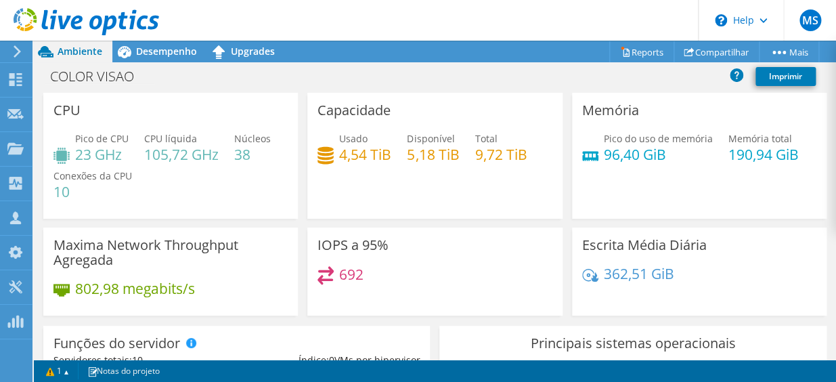
click at [14, 53] on icon at bounding box center [17, 51] width 10 height 12
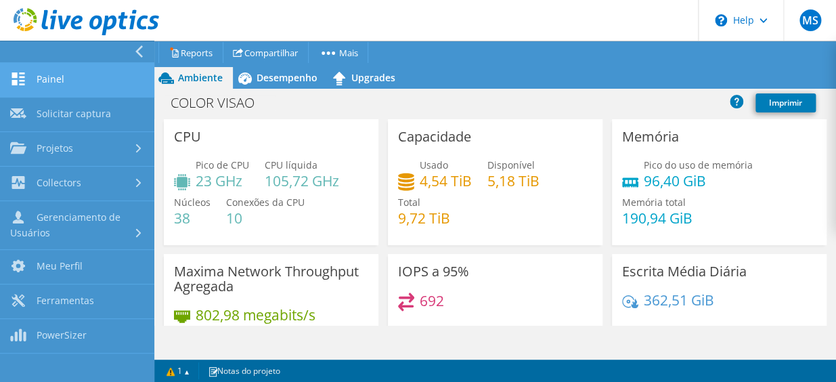
click at [77, 80] on link "Painel" at bounding box center [77, 80] width 154 height 35
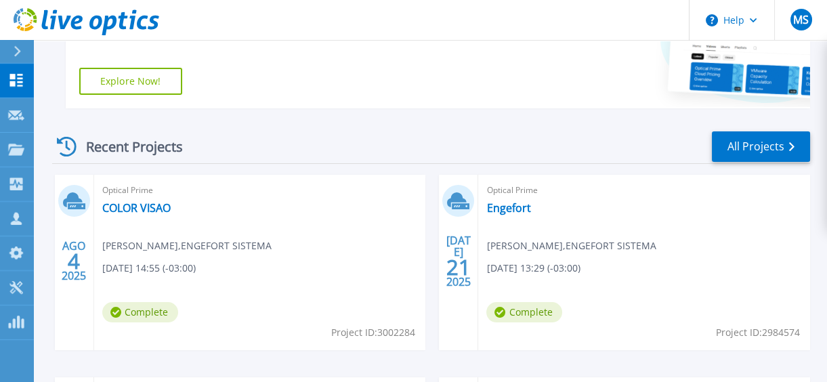
scroll to position [322, 0]
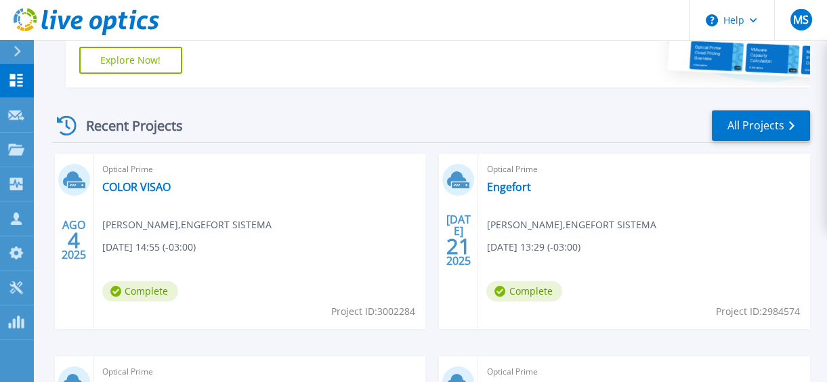
click at [297, 120] on div "Recent Projects All Projects" at bounding box center [431, 126] width 758 height 34
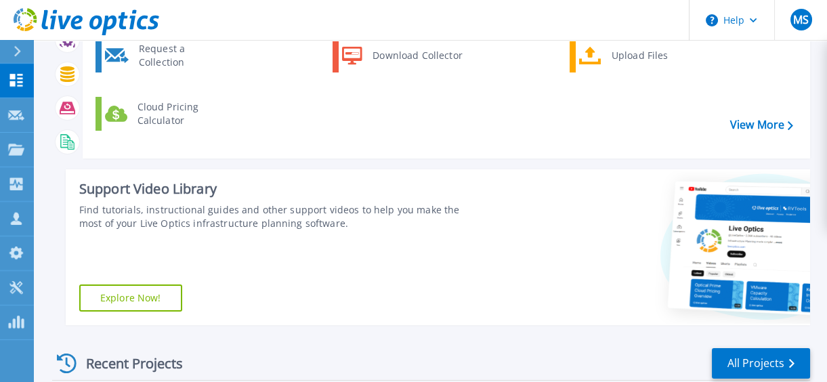
scroll to position [0, 0]
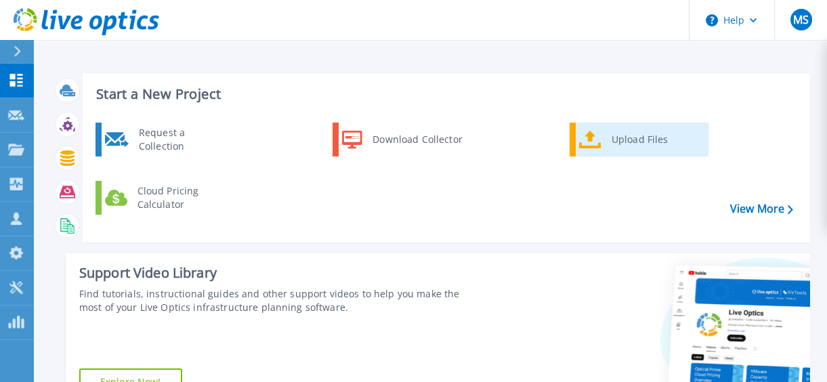
click at [642, 149] on div "Upload Files" at bounding box center [655, 139] width 100 height 27
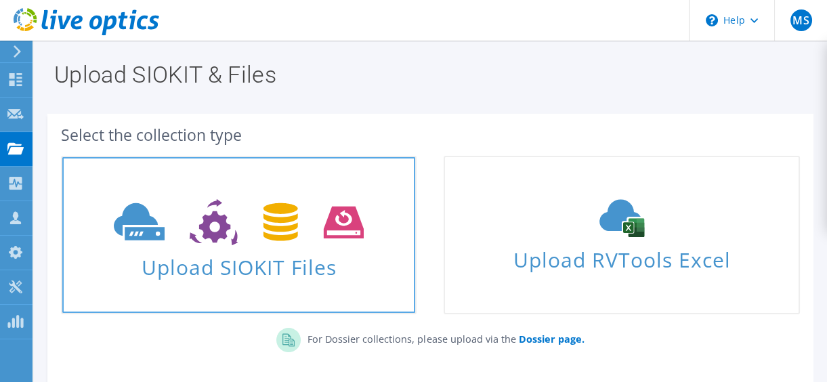
click at [226, 270] on span "Upload SIOKIT Files" at bounding box center [238, 263] width 353 height 29
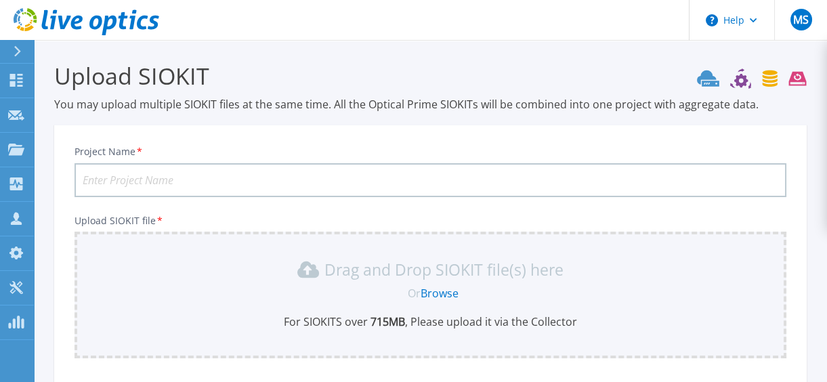
click at [304, 171] on input "Project Name *" at bounding box center [431, 180] width 712 height 34
type input "C"
click at [9, 91] on link "Dashboard Dashboard" at bounding box center [17, 81] width 34 height 35
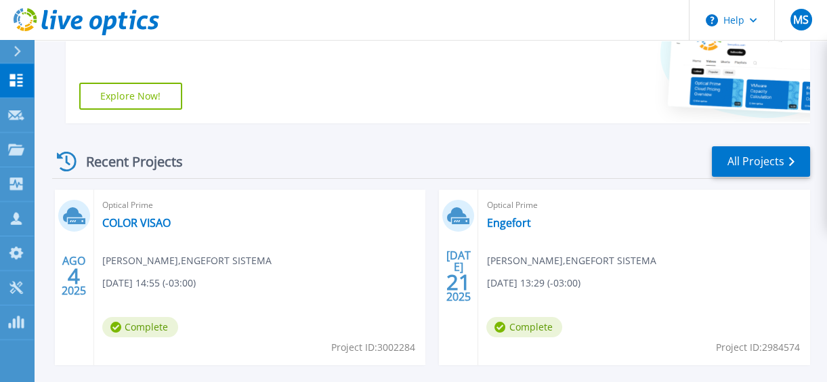
scroll to position [308, 0]
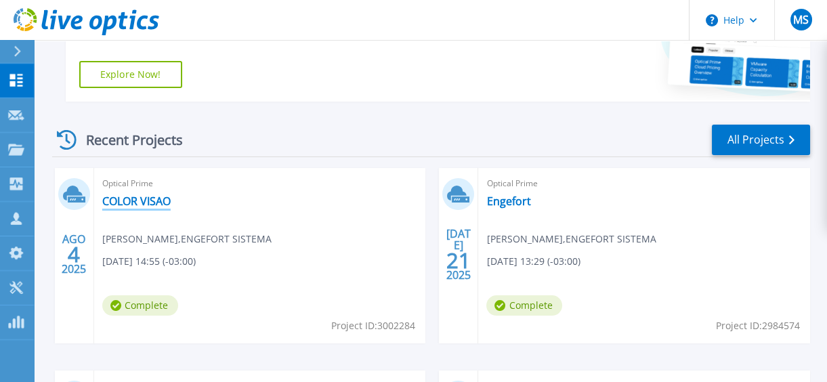
click at [132, 198] on link "COLOR VISAO" at bounding box center [136, 201] width 68 height 14
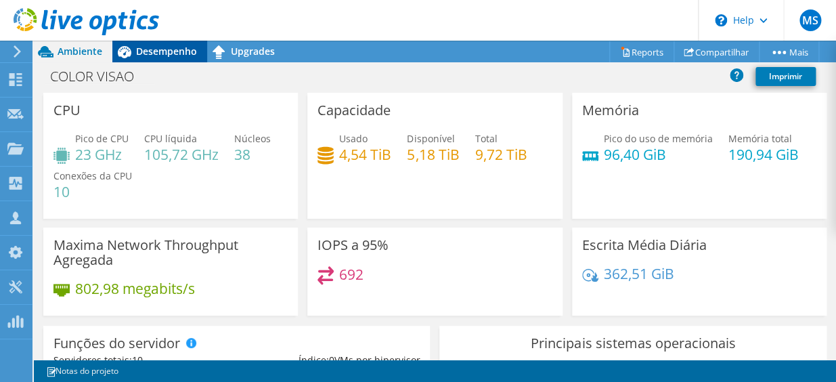
click at [182, 57] on span "Desempenho" at bounding box center [166, 51] width 61 height 13
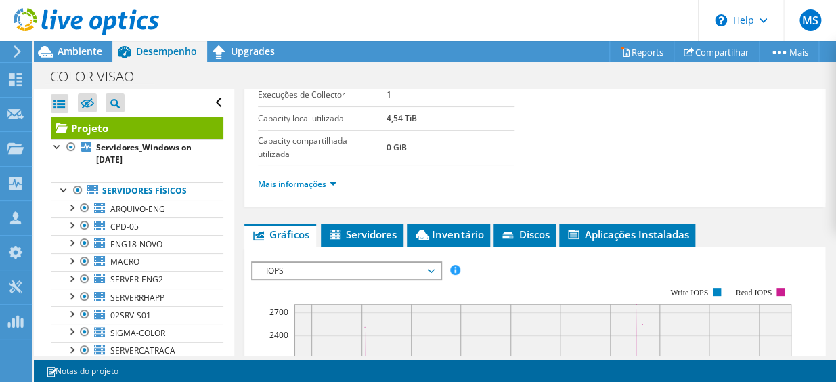
scroll to position [246, 0]
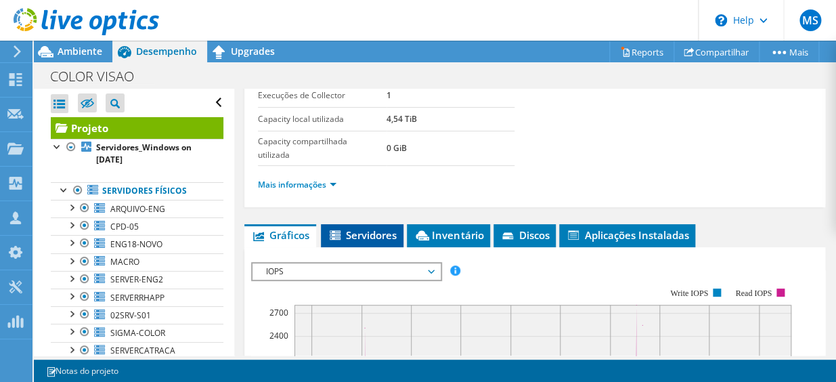
click at [391, 230] on span "Servidores" at bounding box center [362, 235] width 69 height 14
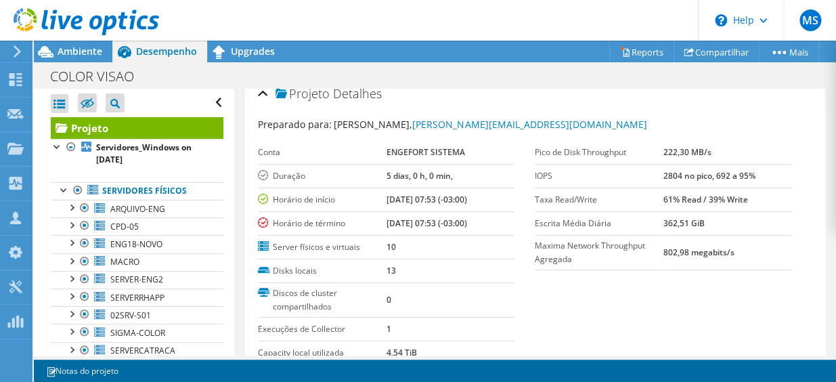
scroll to position [0, 0]
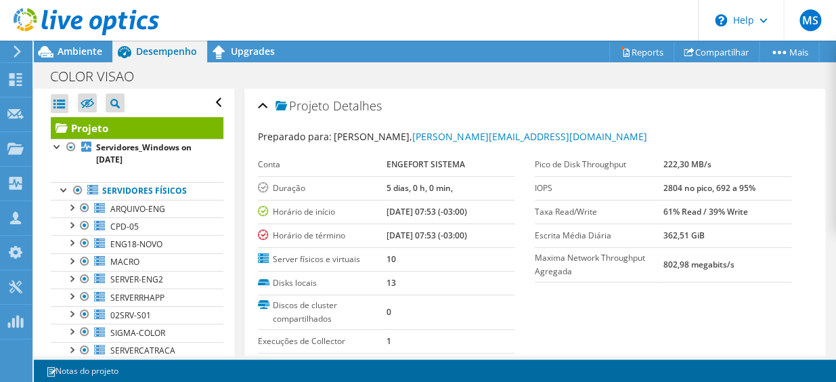
click at [266, 105] on div "Projeto Detalhes" at bounding box center [535, 106] width 554 height 29
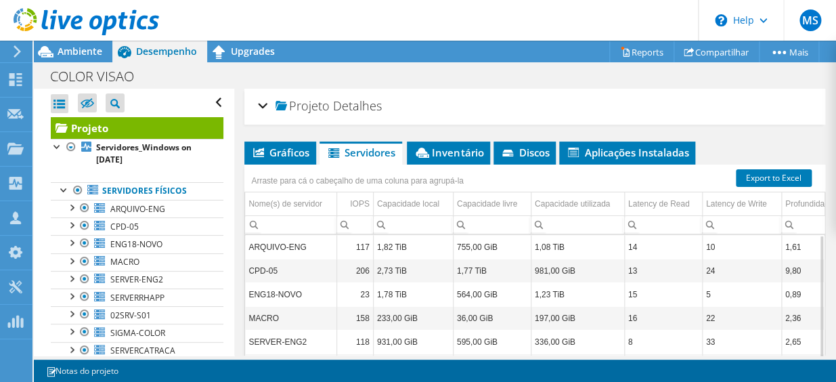
click at [266, 106] on div "Projeto Detalhes" at bounding box center [535, 106] width 554 height 29
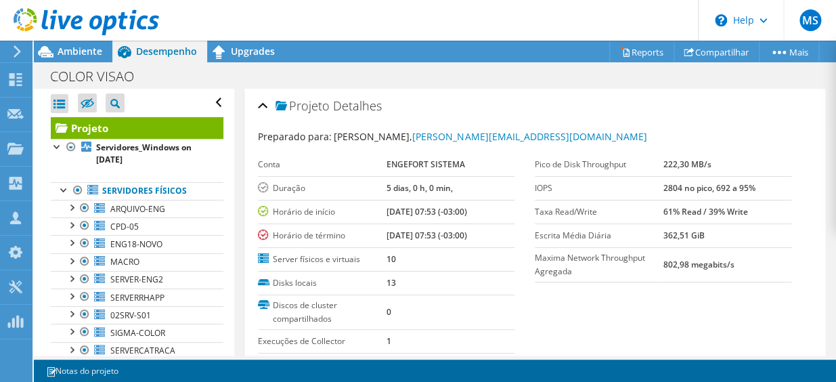
click at [266, 106] on div "Projeto Detalhes" at bounding box center [535, 106] width 554 height 29
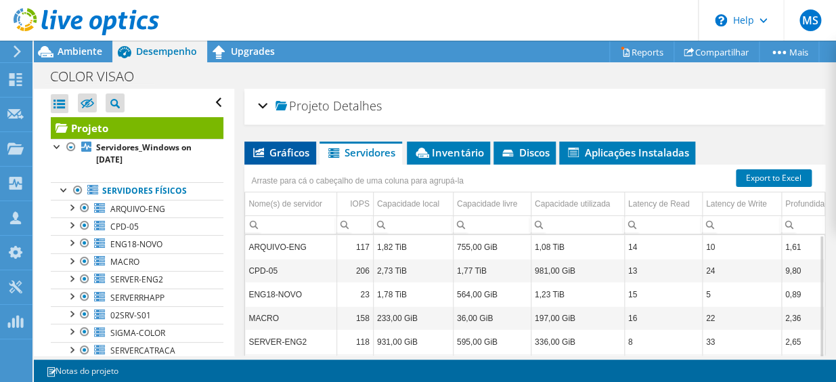
click at [289, 151] on span "Gráficos" at bounding box center [280, 153] width 58 height 14
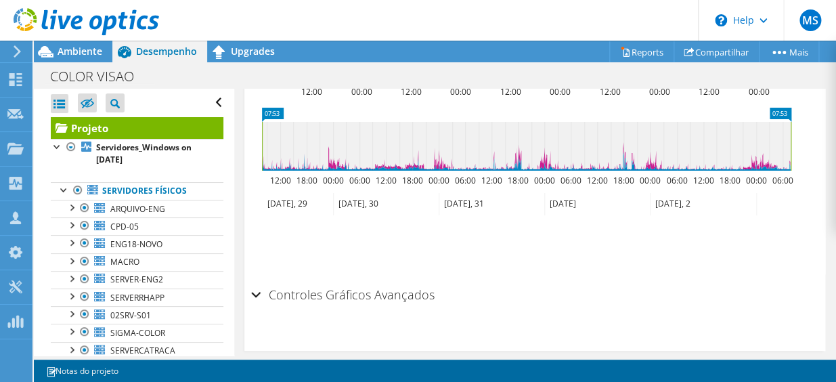
scroll to position [377, 0]
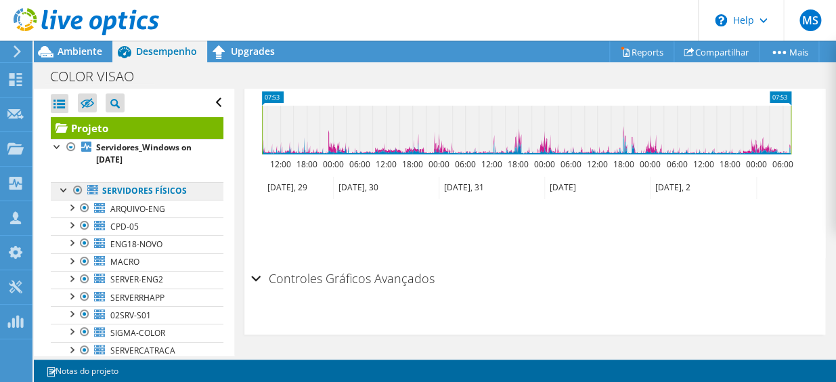
click at [163, 189] on link "Servidores físicos" at bounding box center [137, 191] width 173 height 18
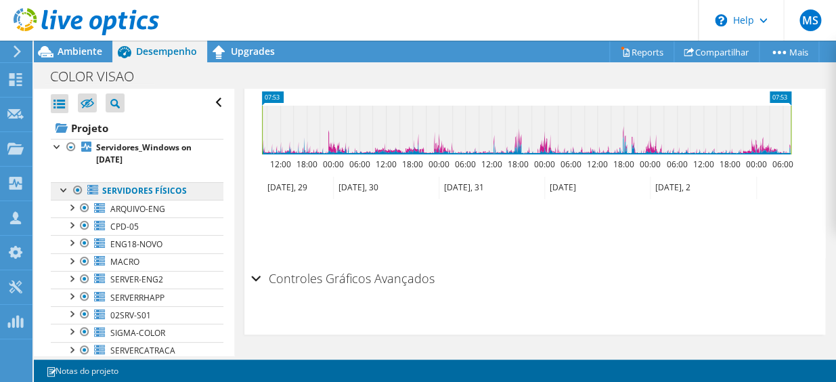
click at [190, 185] on link "Servidores físicos" at bounding box center [137, 191] width 173 height 18
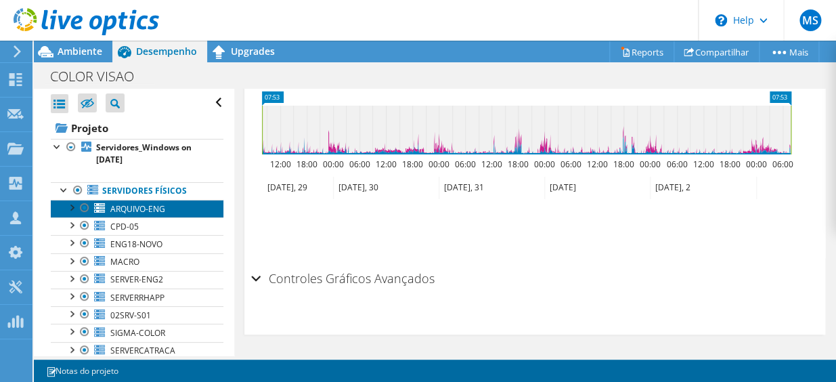
click at [142, 210] on span "ARQUIVO-ENG" at bounding box center [137, 209] width 55 height 12
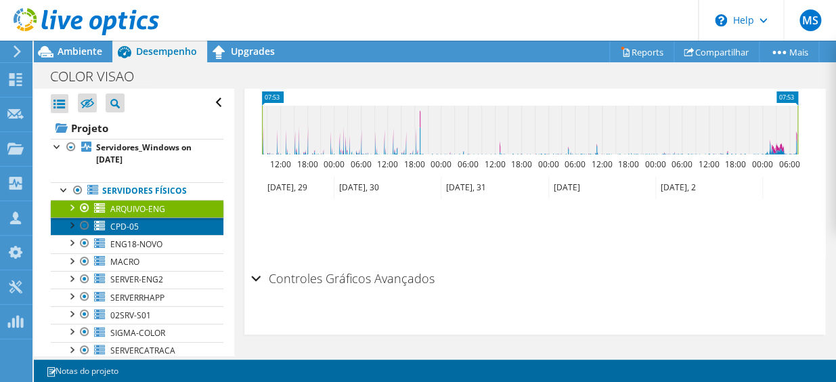
click at [141, 230] on link "CPD-05" at bounding box center [137, 226] width 173 height 18
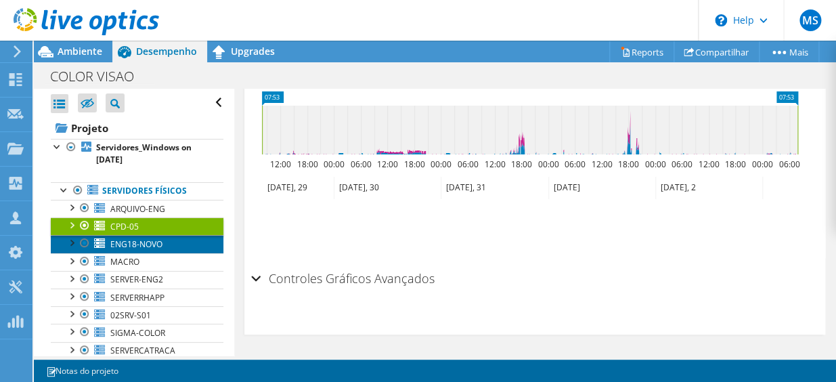
click at [147, 240] on span "ENG18-NOVO" at bounding box center [136, 244] width 52 height 12
